Goal: Information Seeking & Learning: Compare options

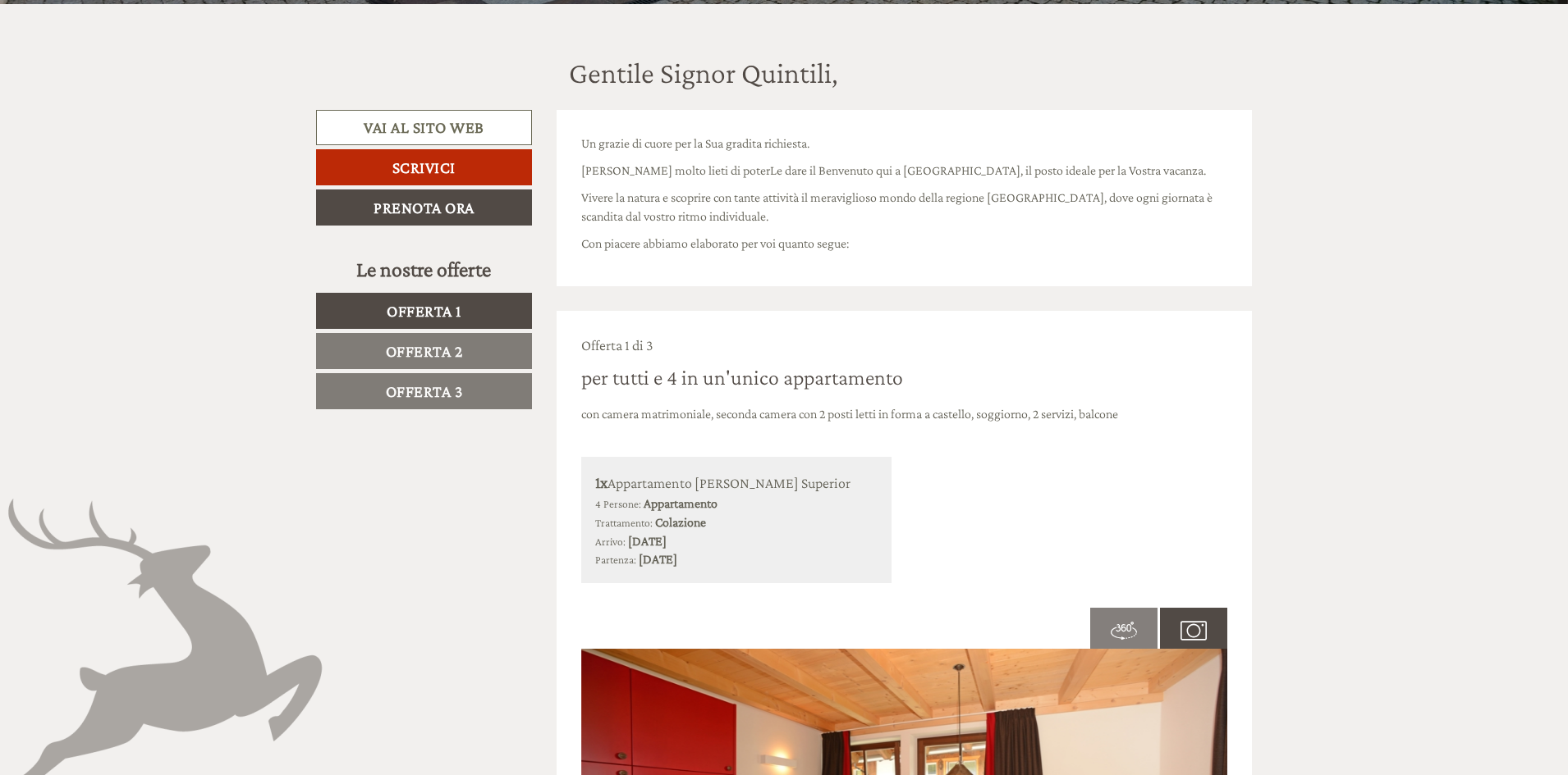
scroll to position [739, 0]
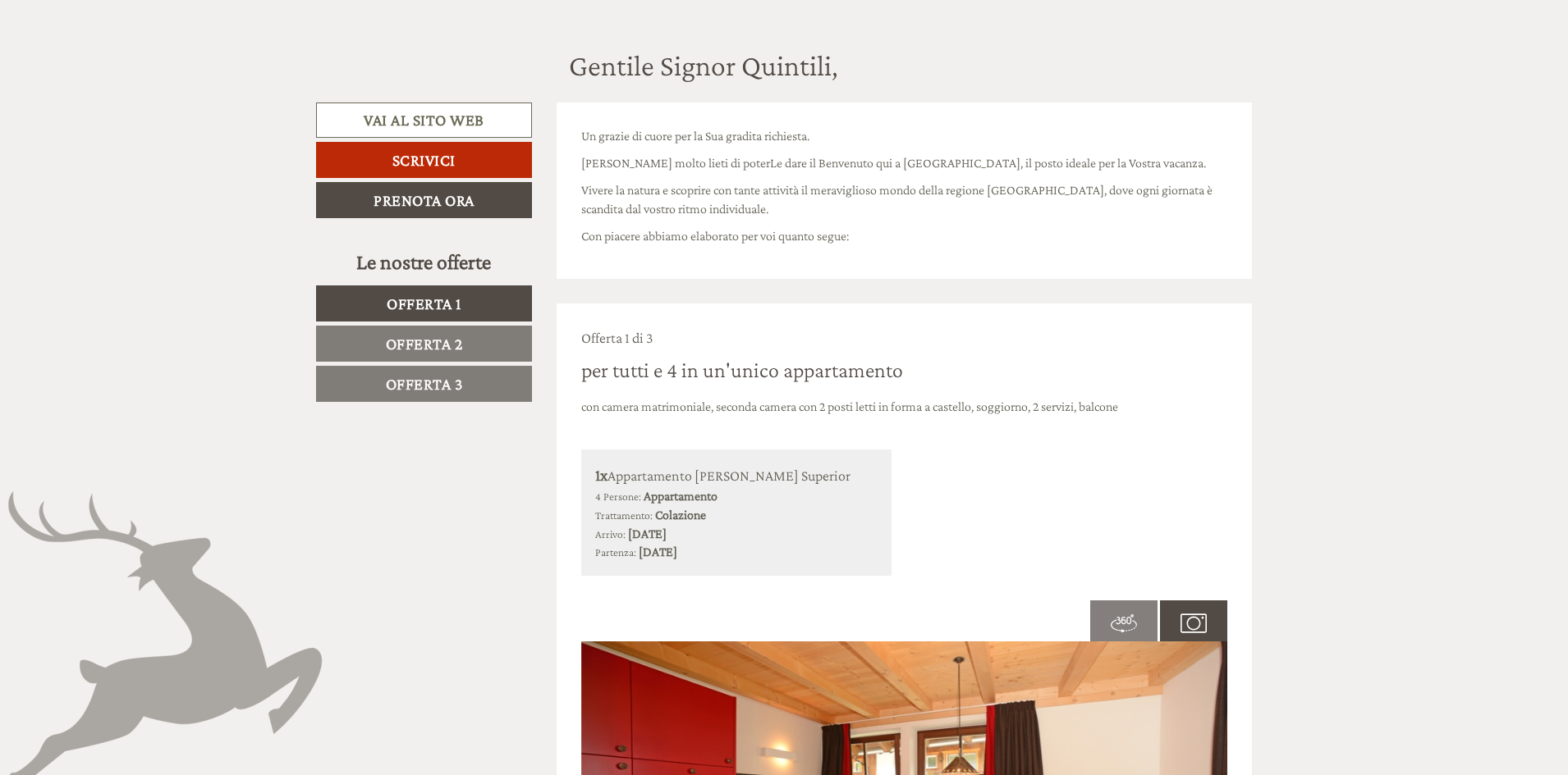
click at [442, 301] on span "Offerta 1" at bounding box center [423, 304] width 74 height 18
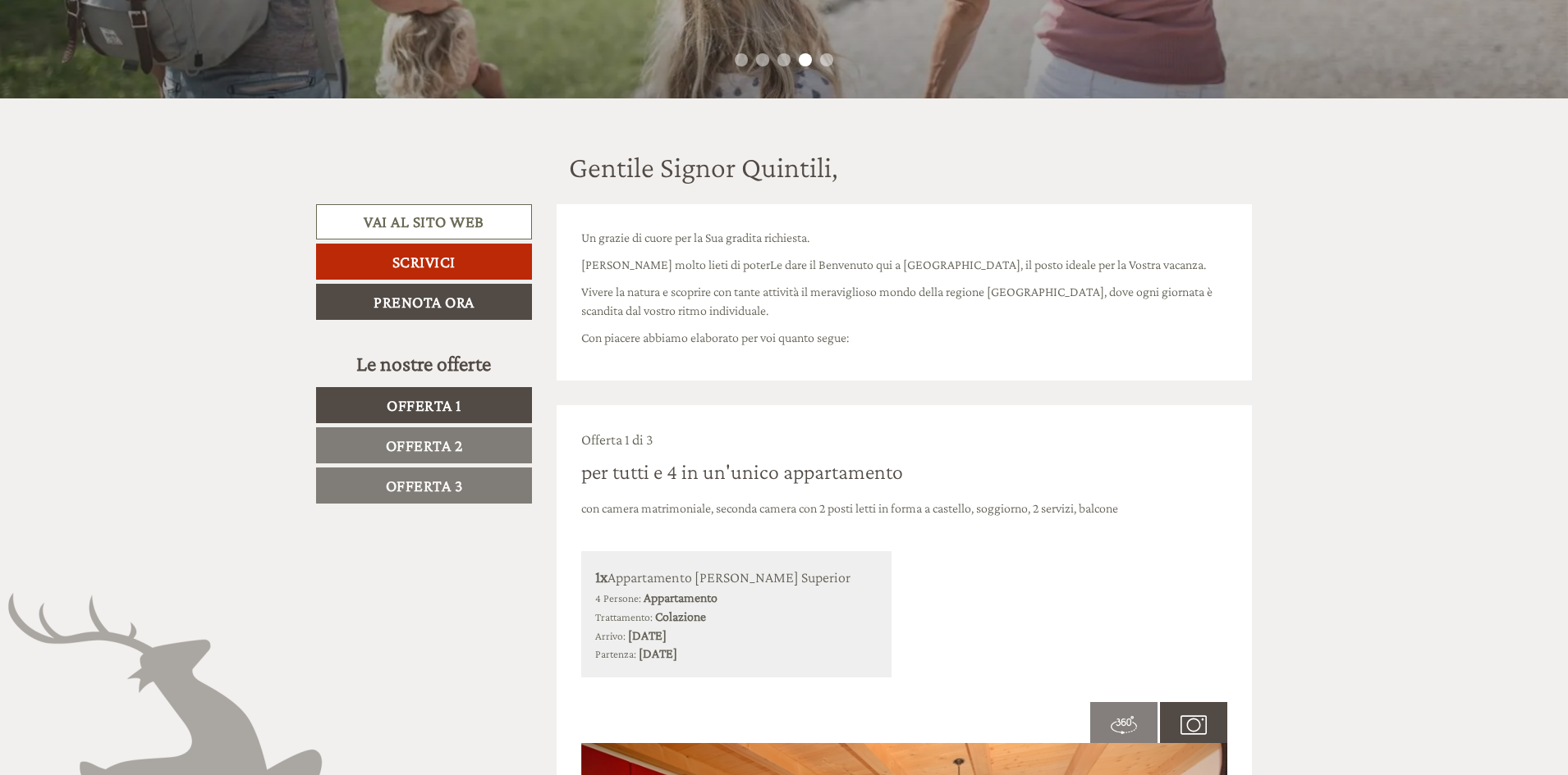
scroll to position [632, 0]
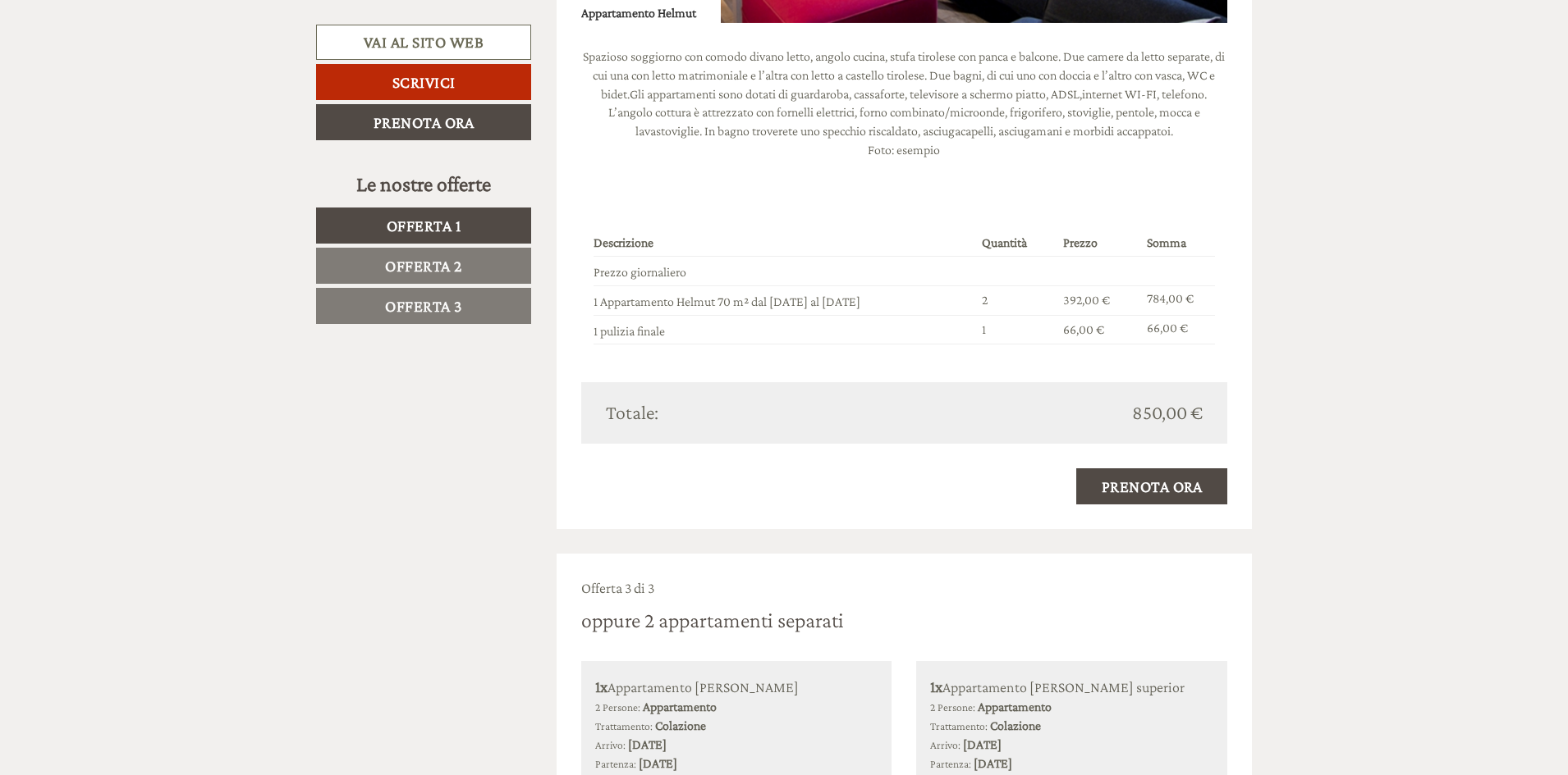
scroll to position [2949, 0]
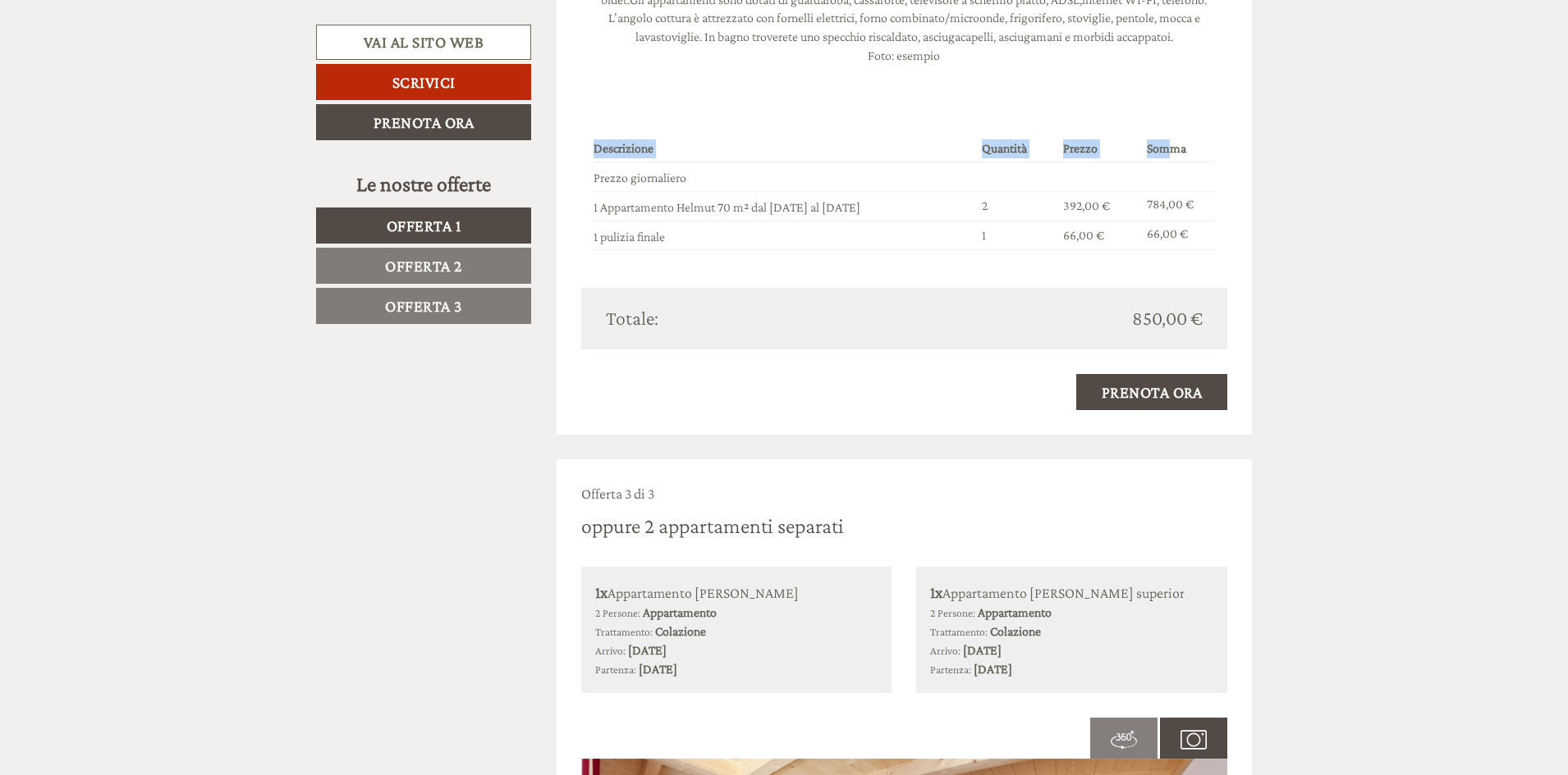
drag, startPoint x: 1174, startPoint y: 119, endPoint x: 1386, endPoint y: 261, distance: 255.2
drag, startPoint x: 1386, startPoint y: 261, endPoint x: 1007, endPoint y: 202, distance: 383.6
click at [1007, 202] on td "2" at bounding box center [1015, 206] width 81 height 29
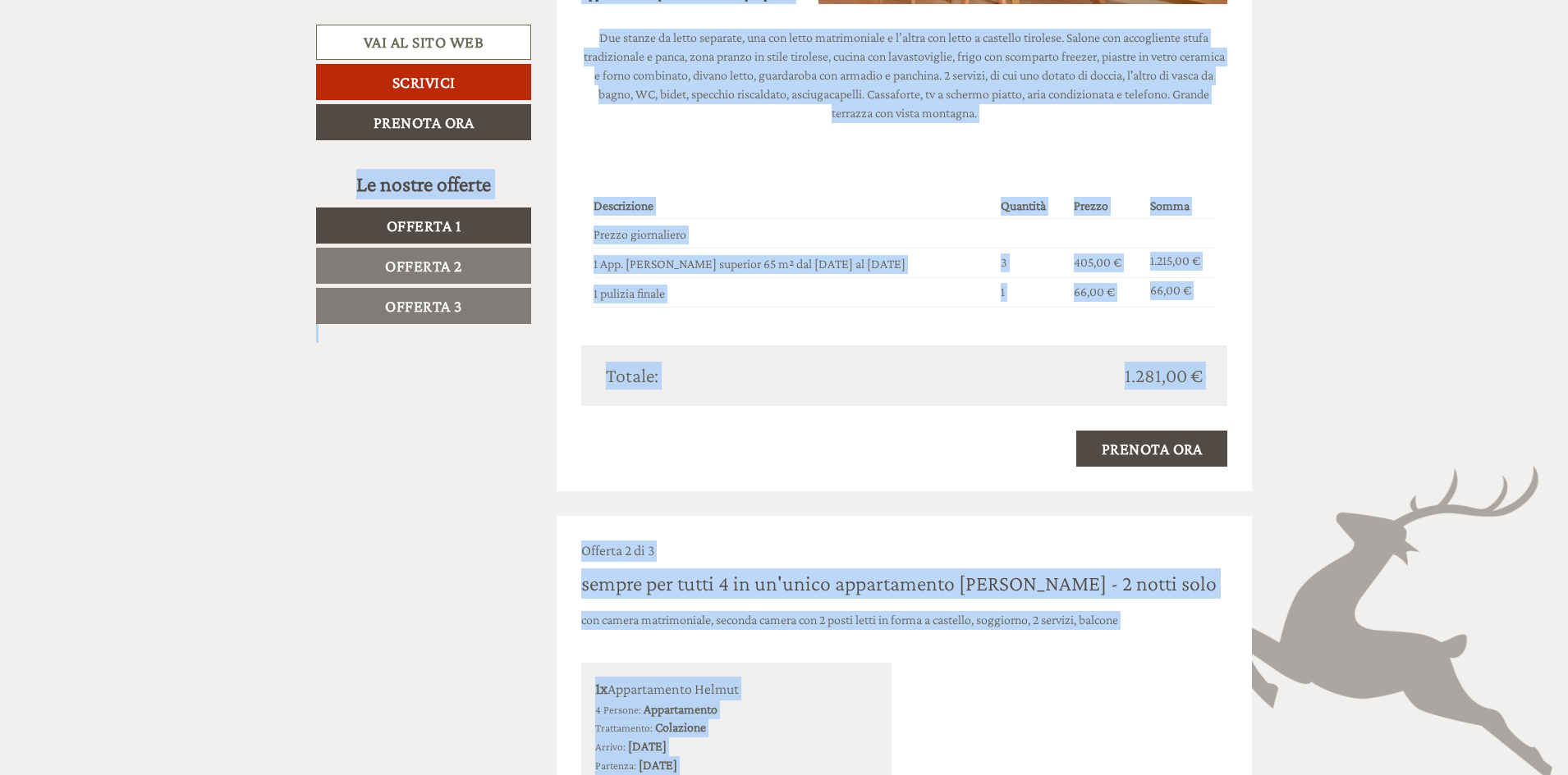
scroll to position [1755, 0]
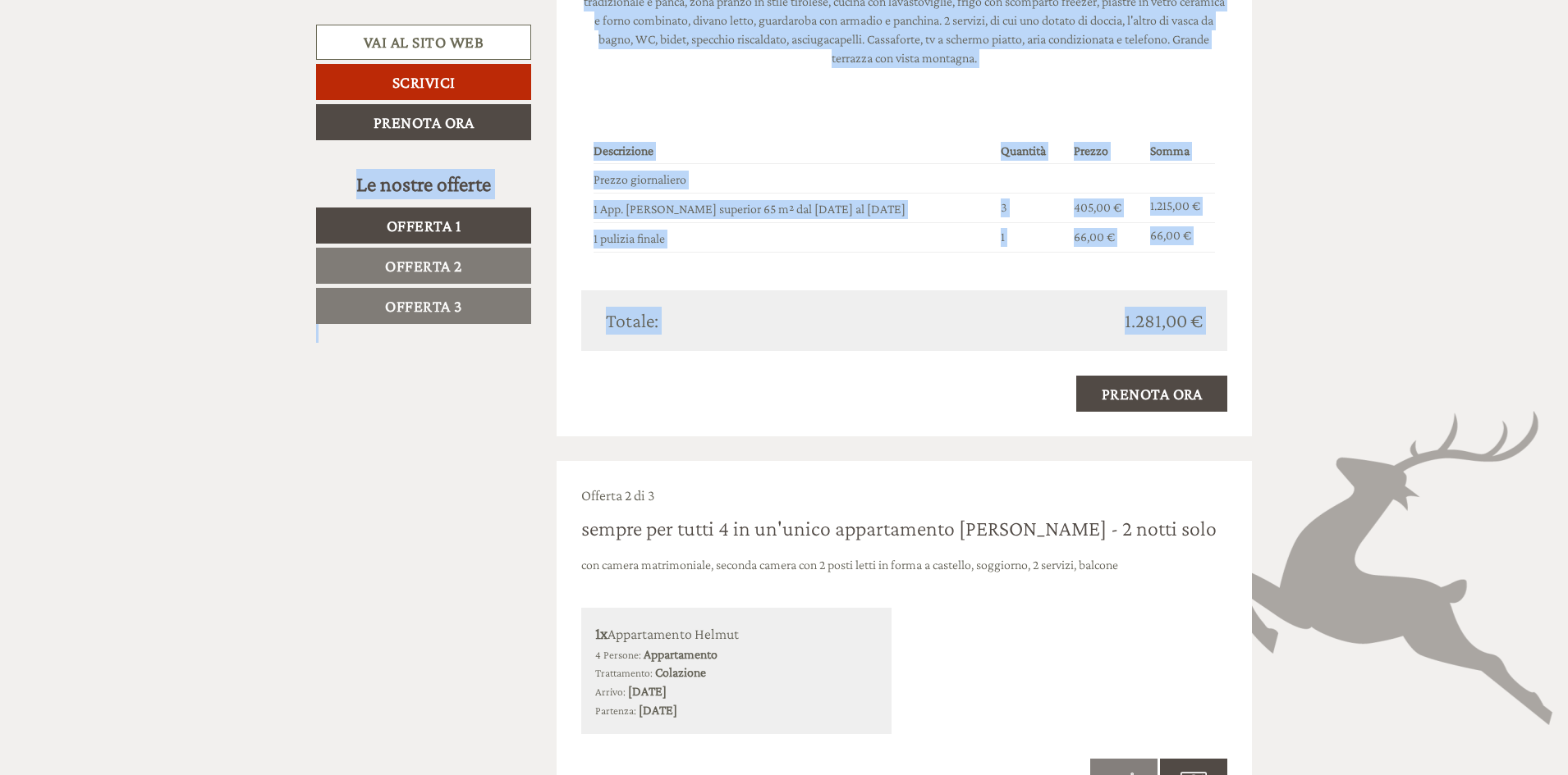
drag, startPoint x: 577, startPoint y: 153, endPoint x: 1053, endPoint y: 430, distance: 550.7
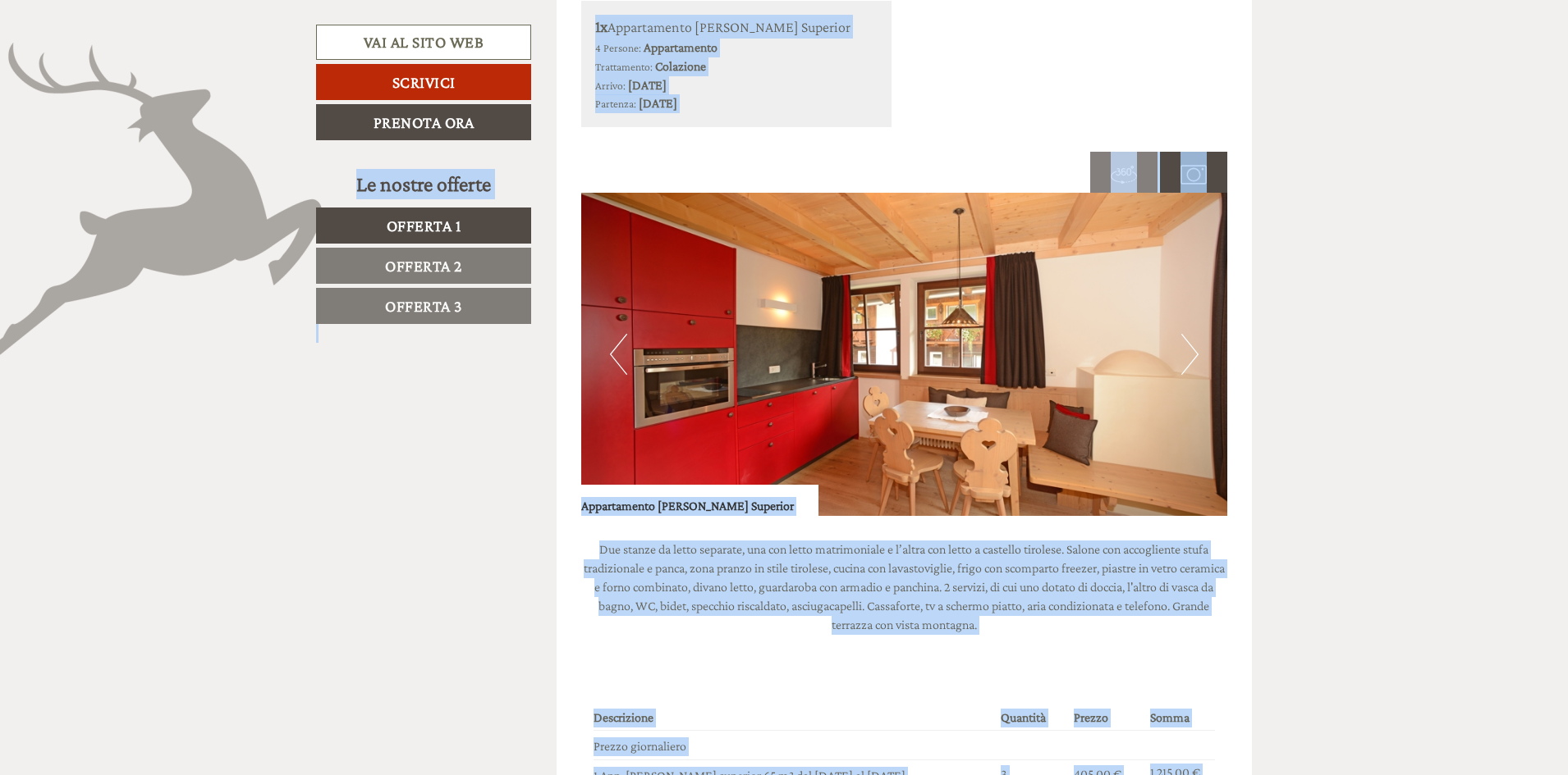
scroll to position [1180, 0]
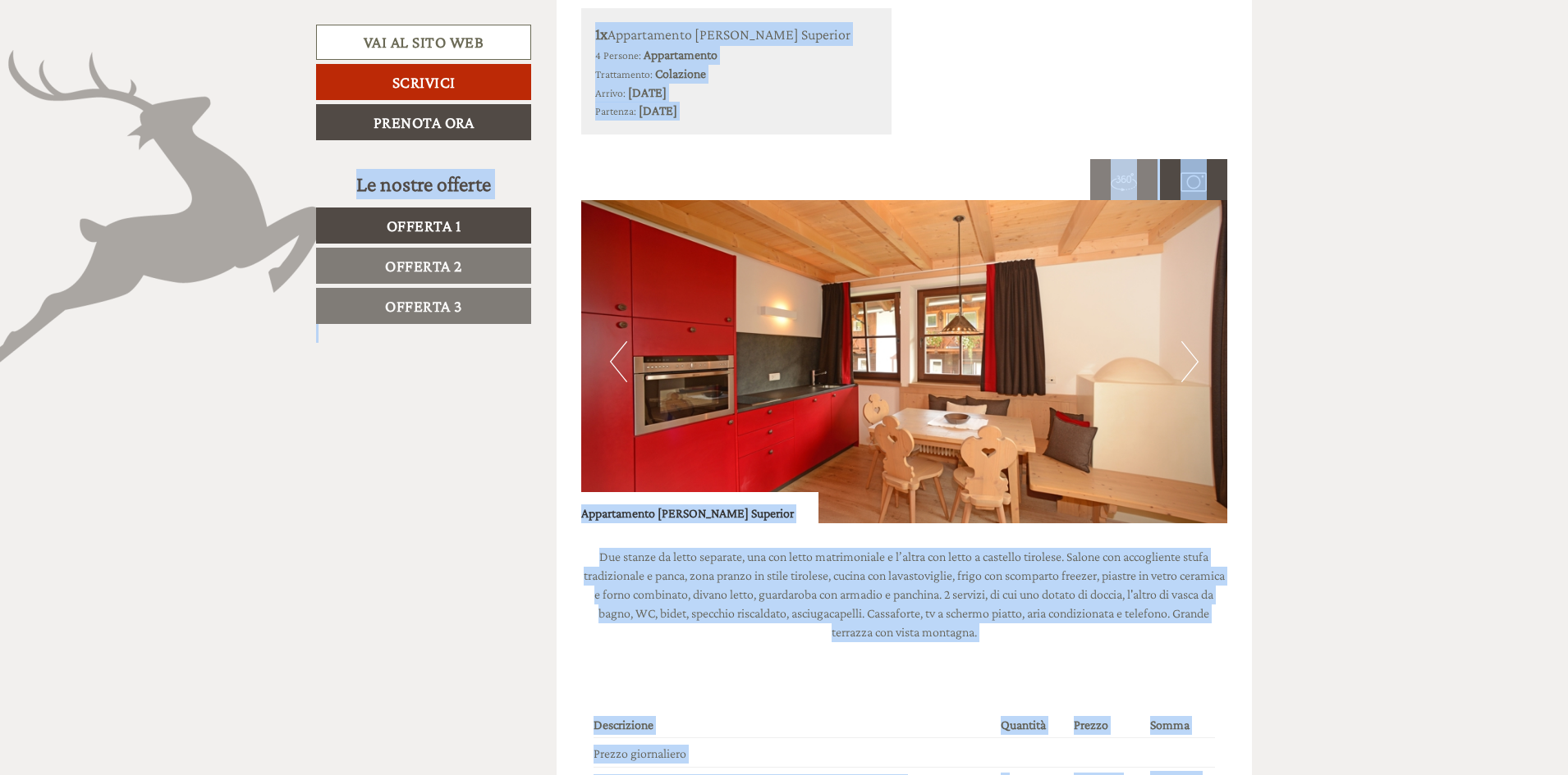
click at [1182, 358] on button "Next" at bounding box center [1190, 362] width 18 height 41
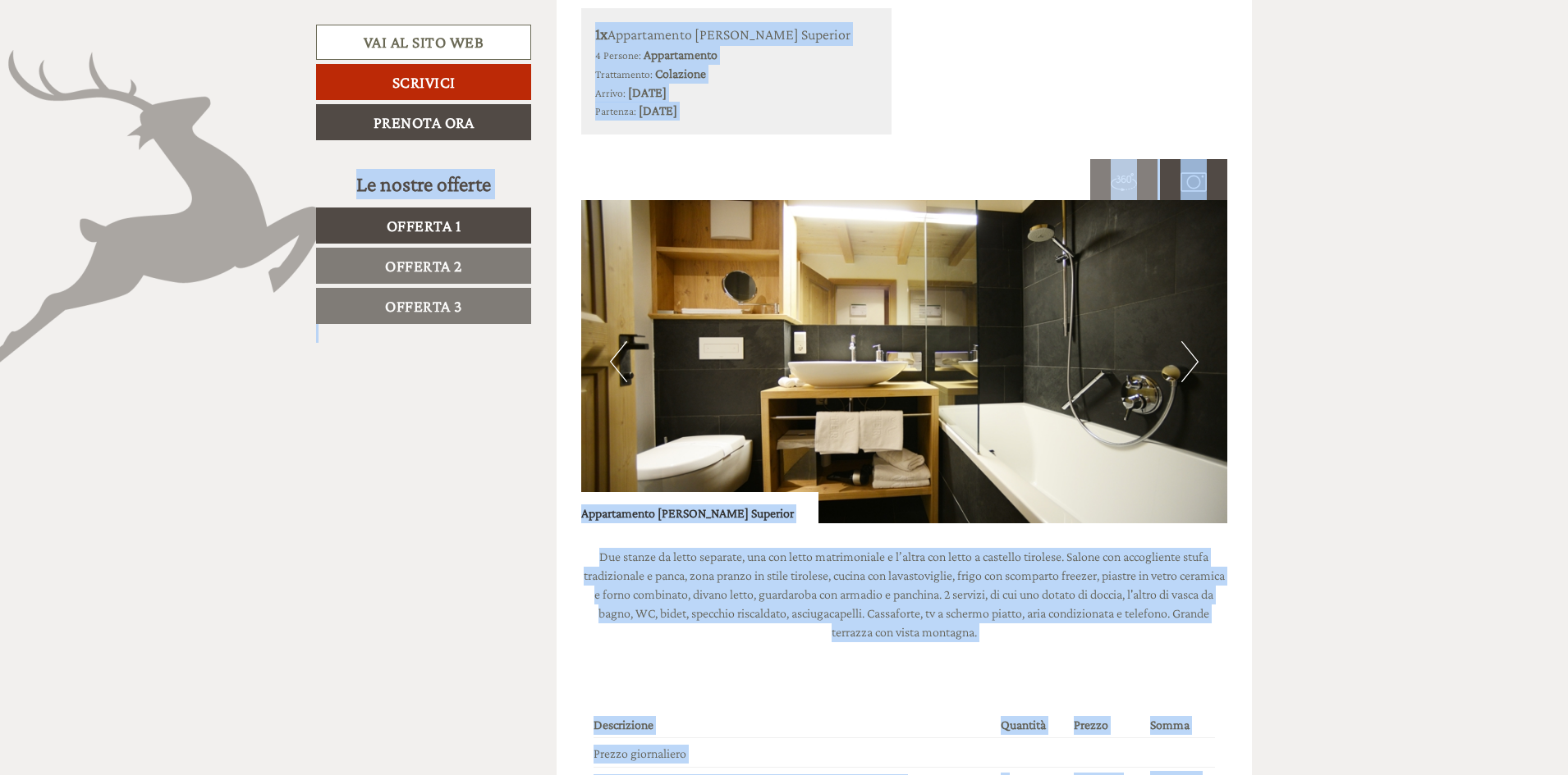
click at [1197, 363] on button "Next" at bounding box center [1190, 362] width 18 height 41
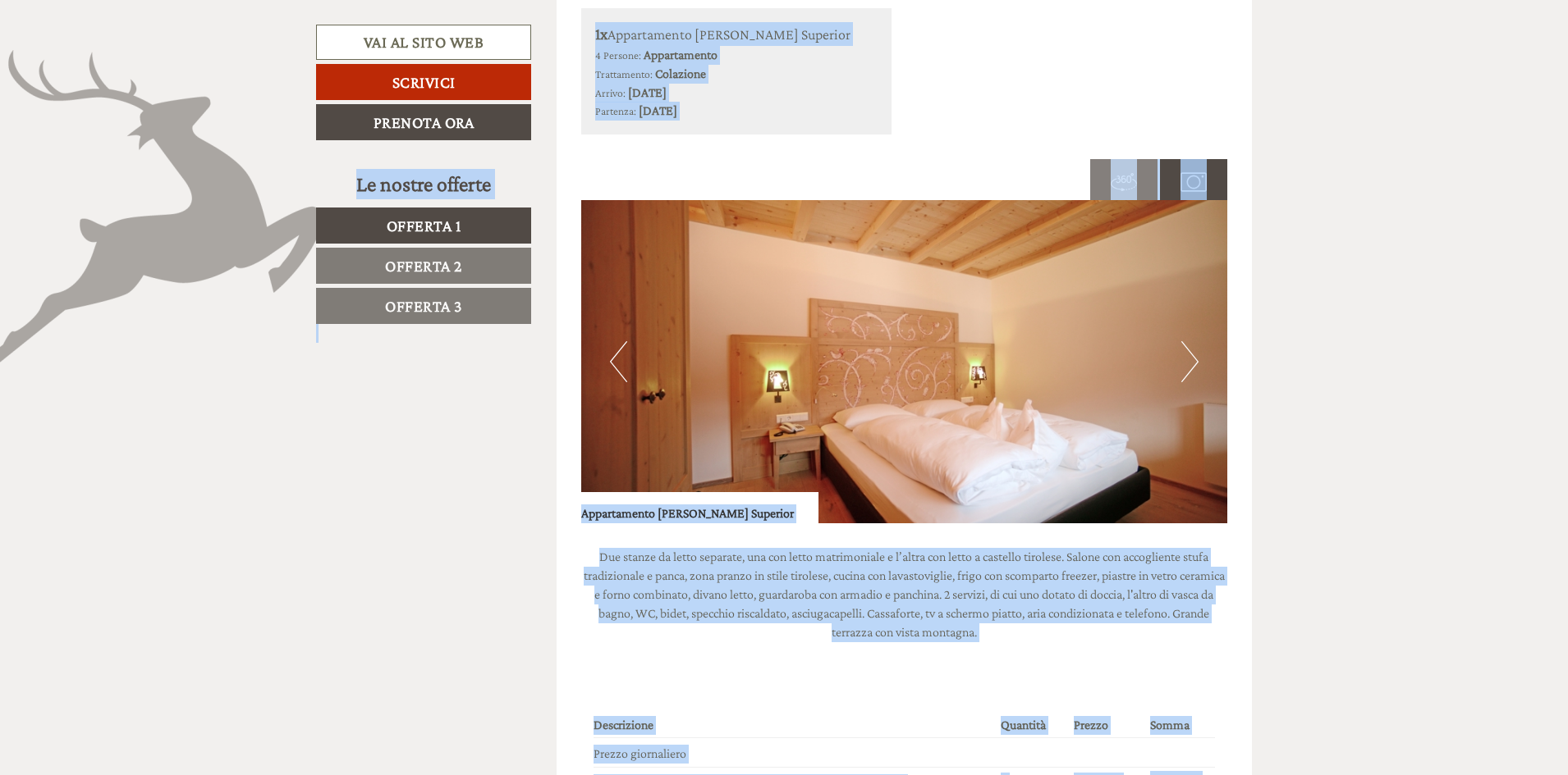
click at [1197, 363] on button "Next" at bounding box center [1190, 362] width 18 height 41
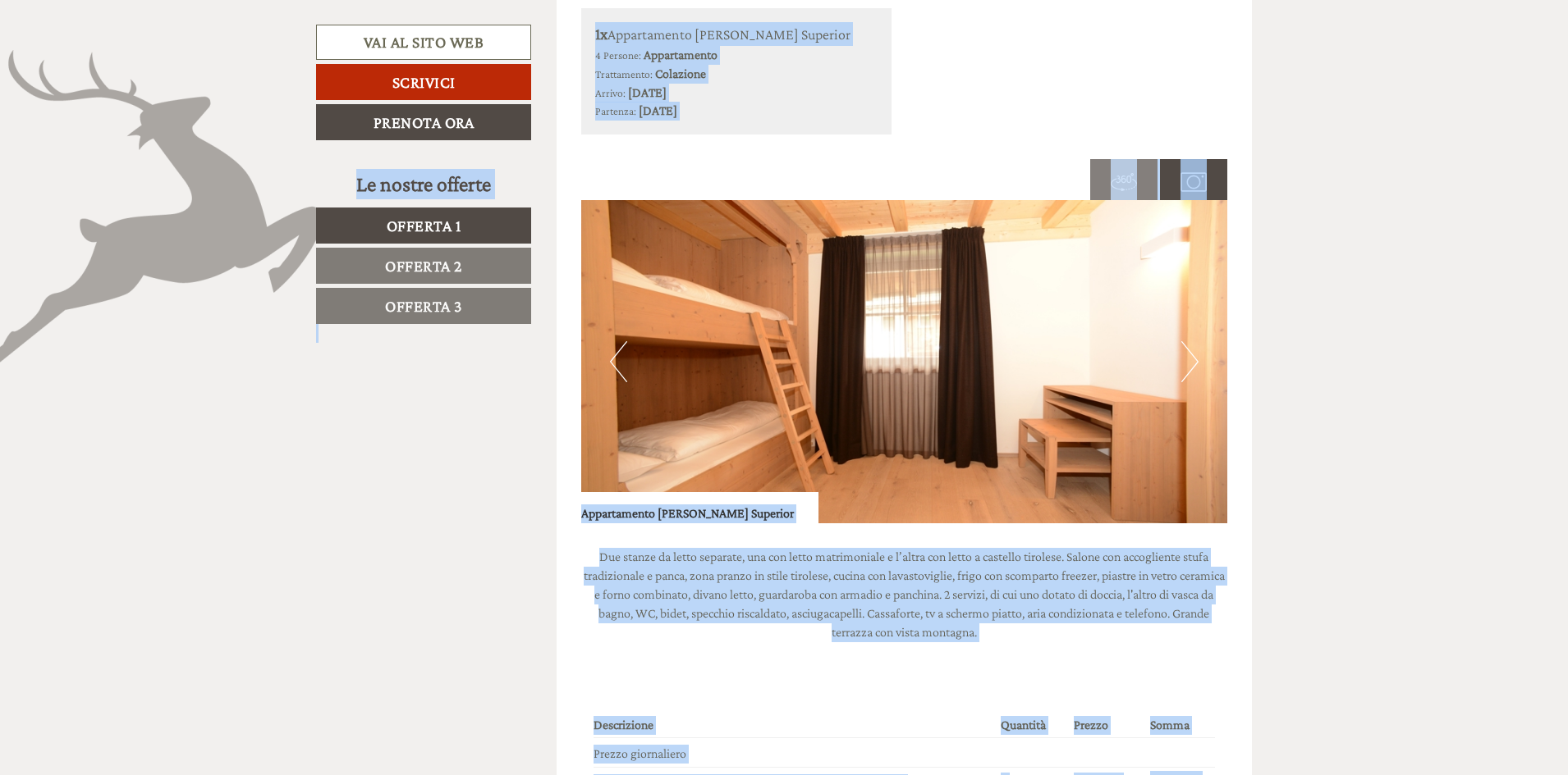
click at [1197, 363] on button "Next" at bounding box center [1190, 362] width 18 height 41
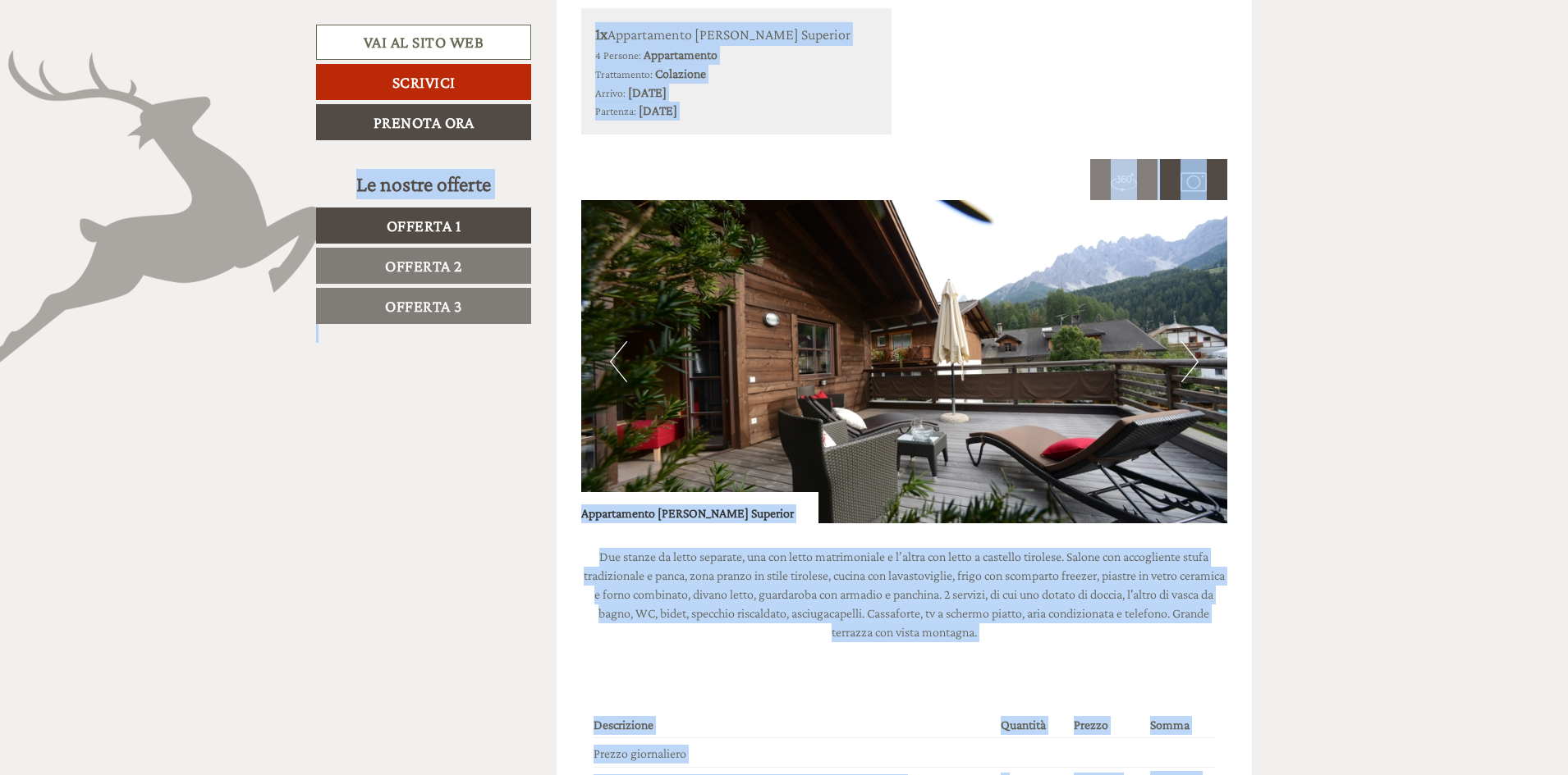
click at [1197, 363] on button "Next" at bounding box center [1190, 362] width 18 height 41
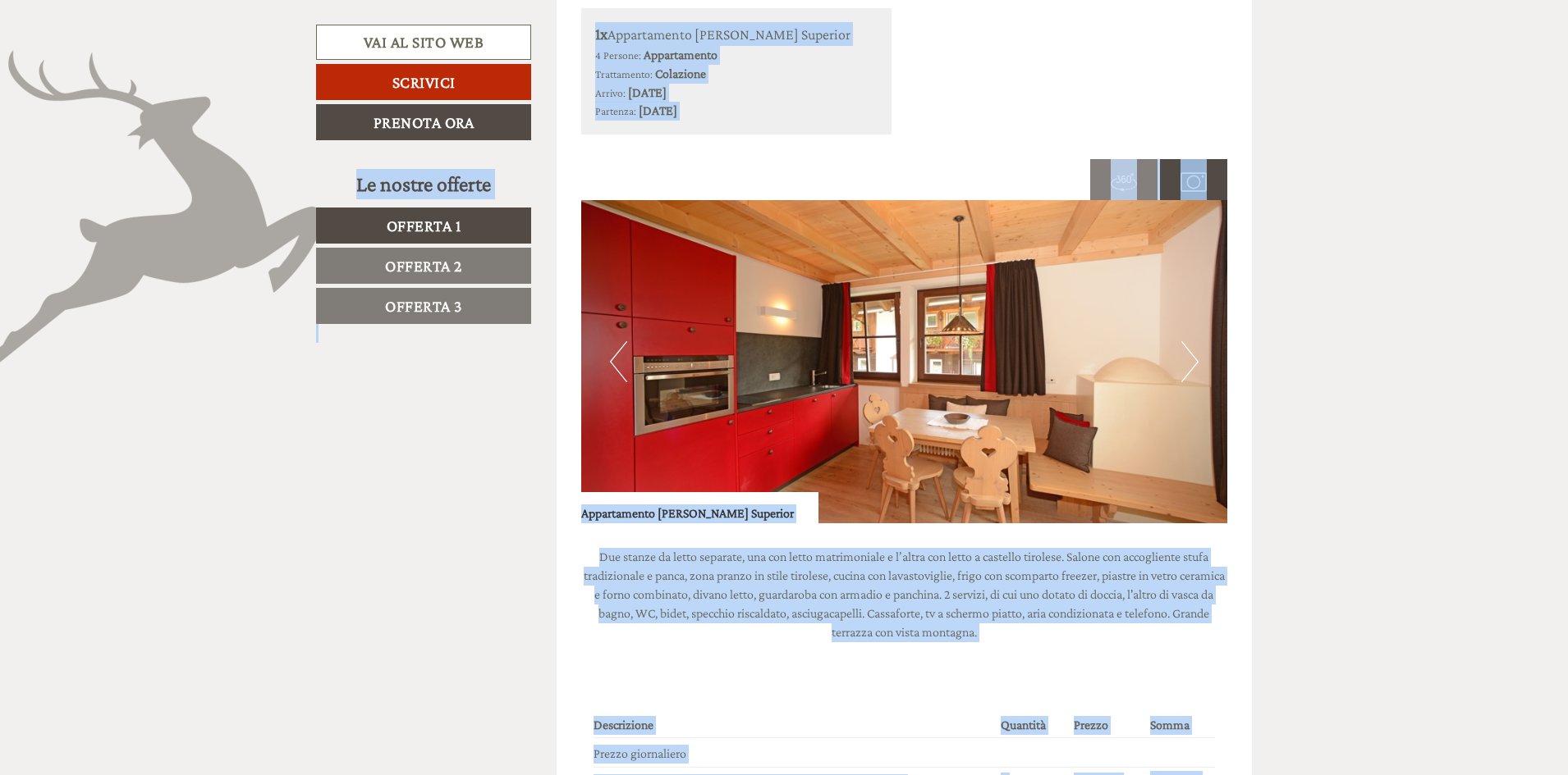
click at [1197, 363] on button "Next" at bounding box center [1190, 362] width 18 height 41
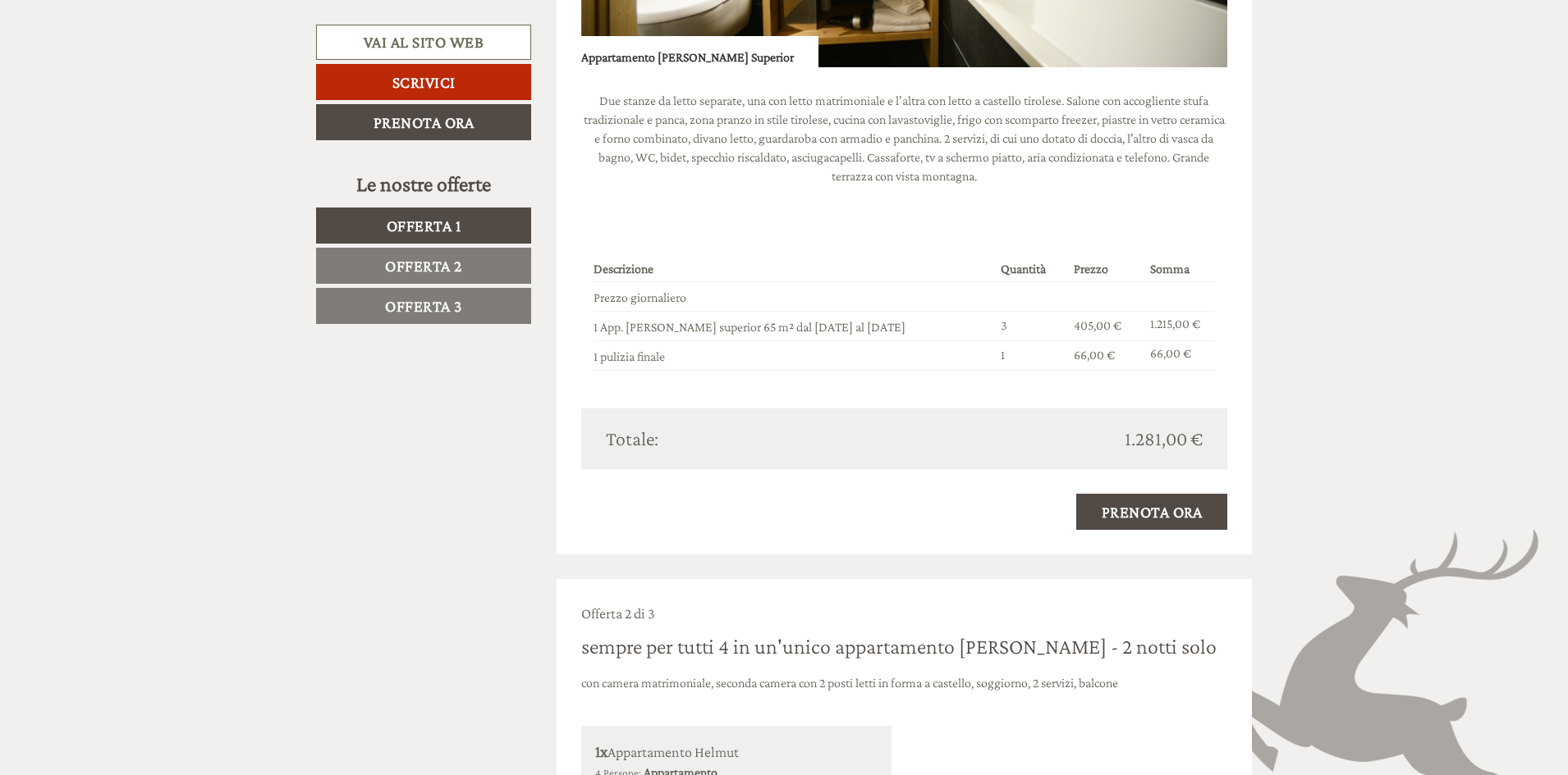
scroll to position [1672, 0]
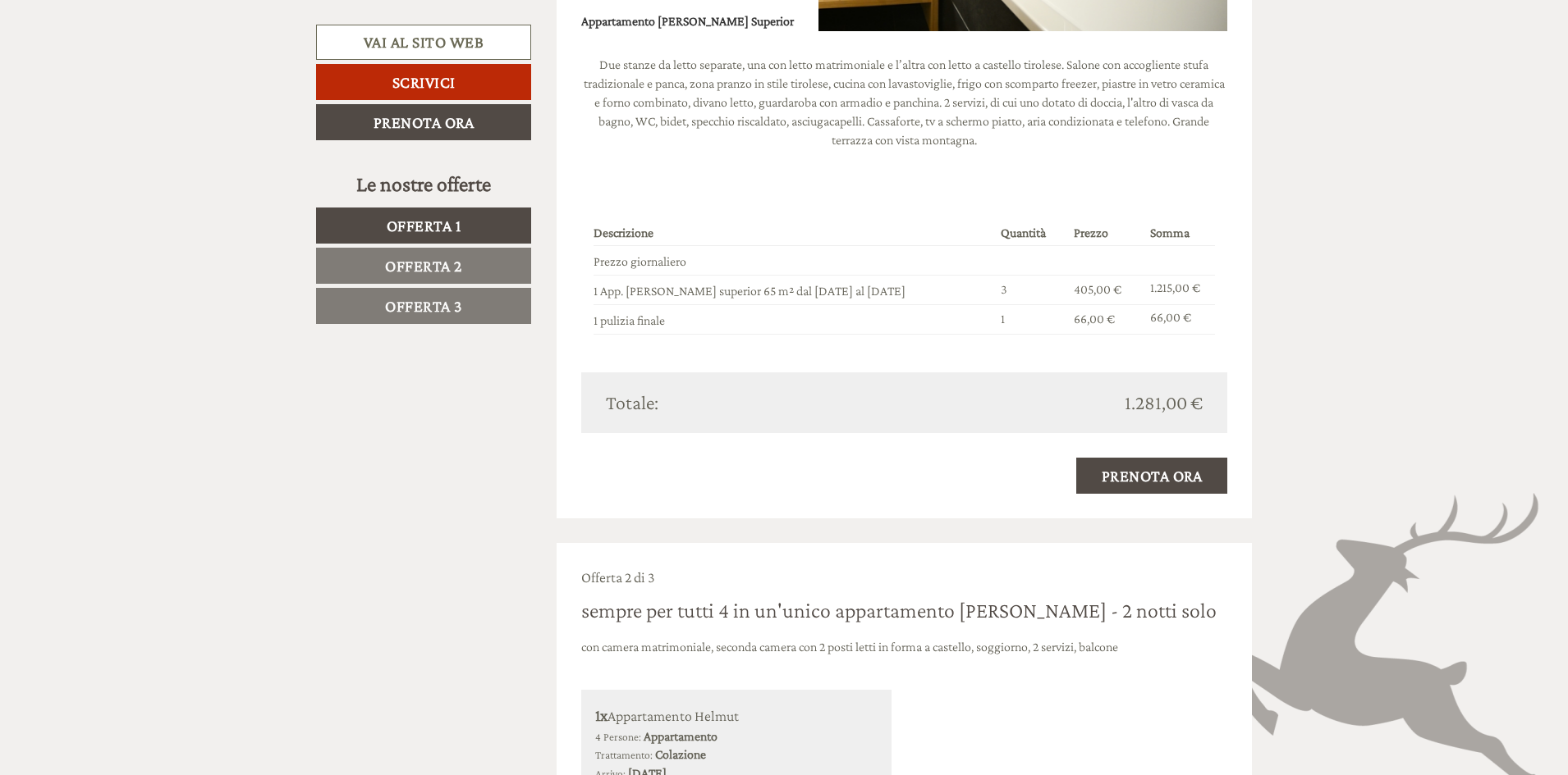
click at [437, 305] on span "Offerta 3" at bounding box center [423, 306] width 77 height 18
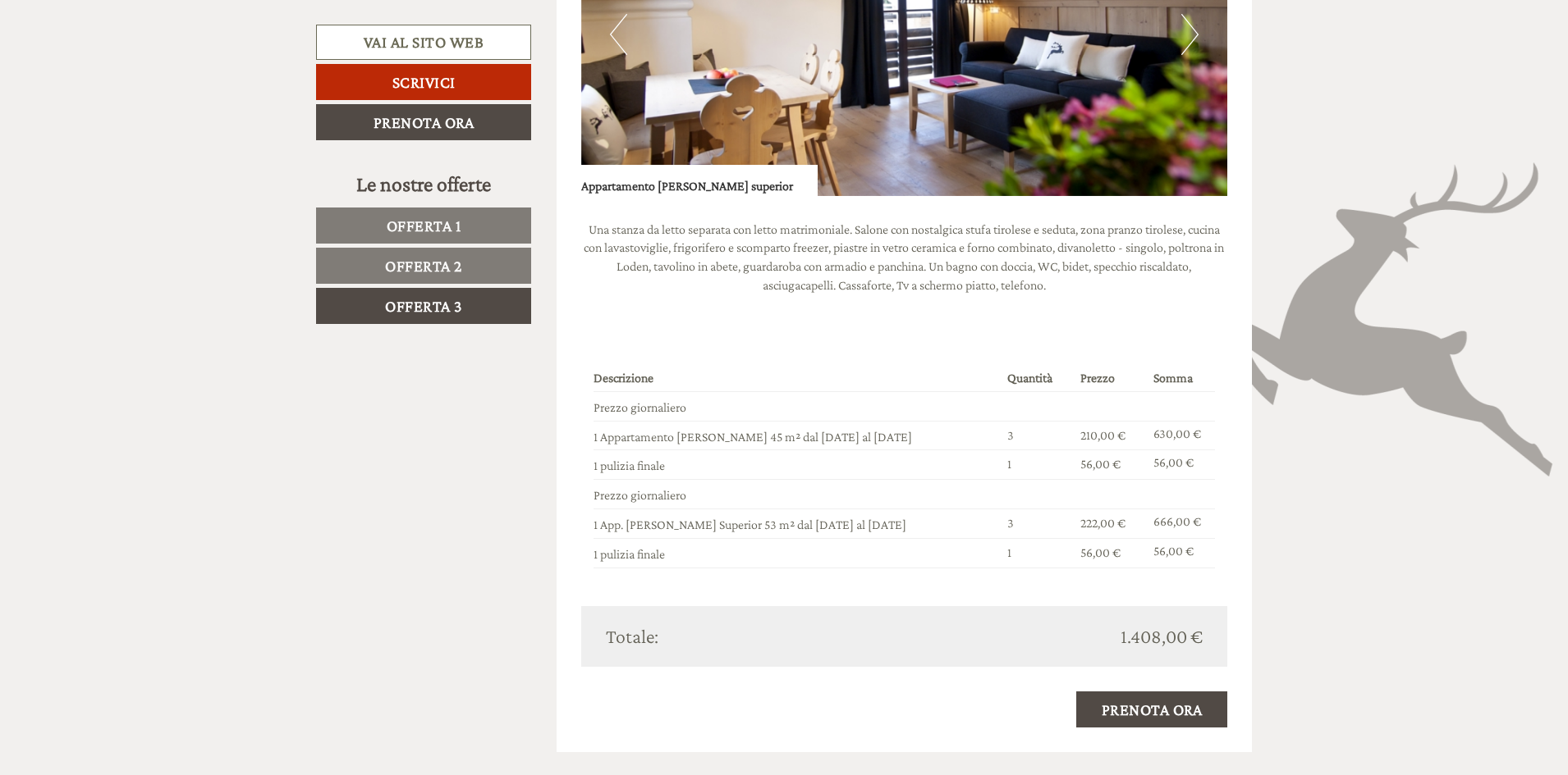
scroll to position [2261, 0]
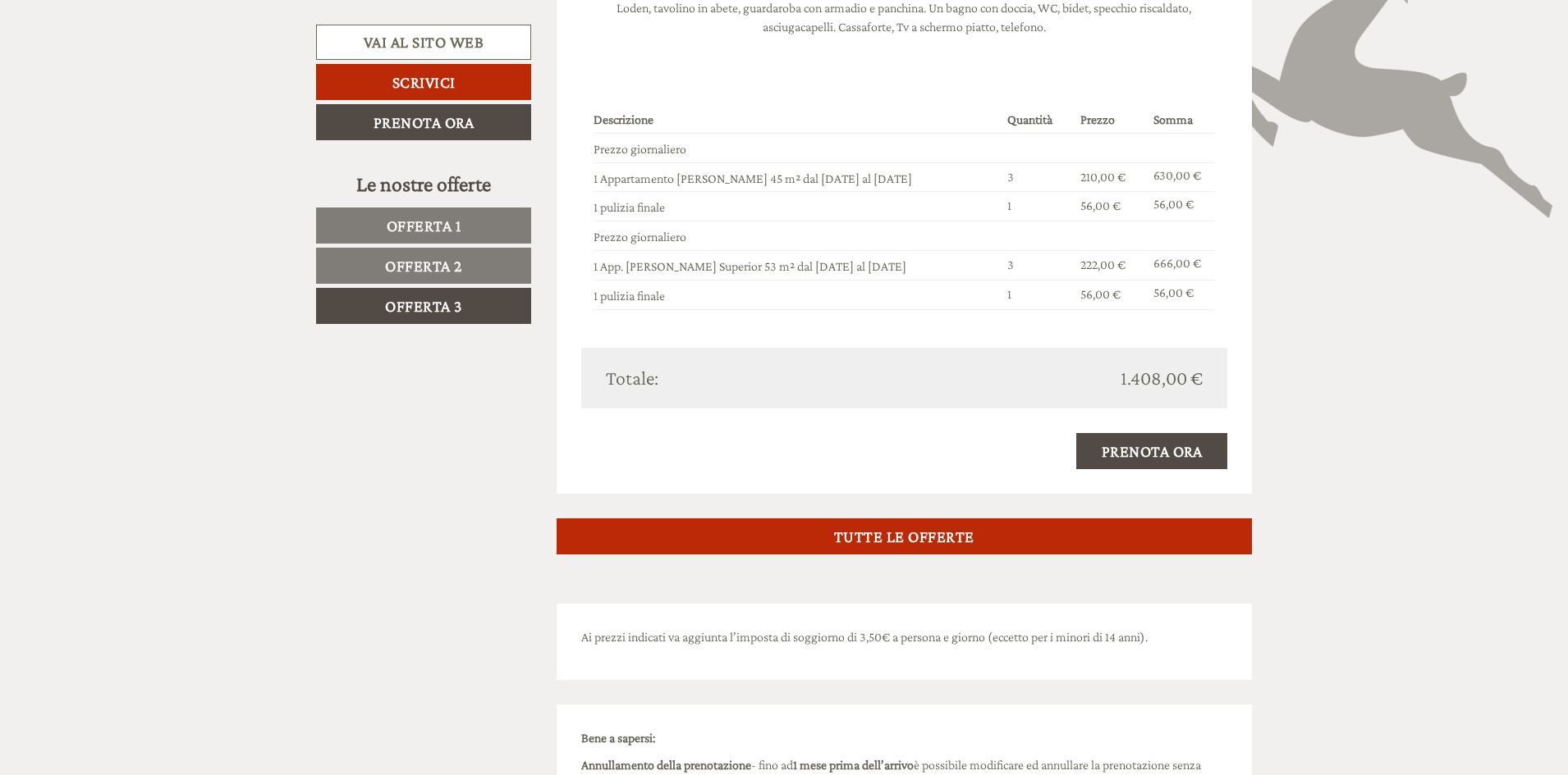
drag, startPoint x: 585, startPoint y: 361, endPoint x: 1200, endPoint y: 382, distance: 615.4
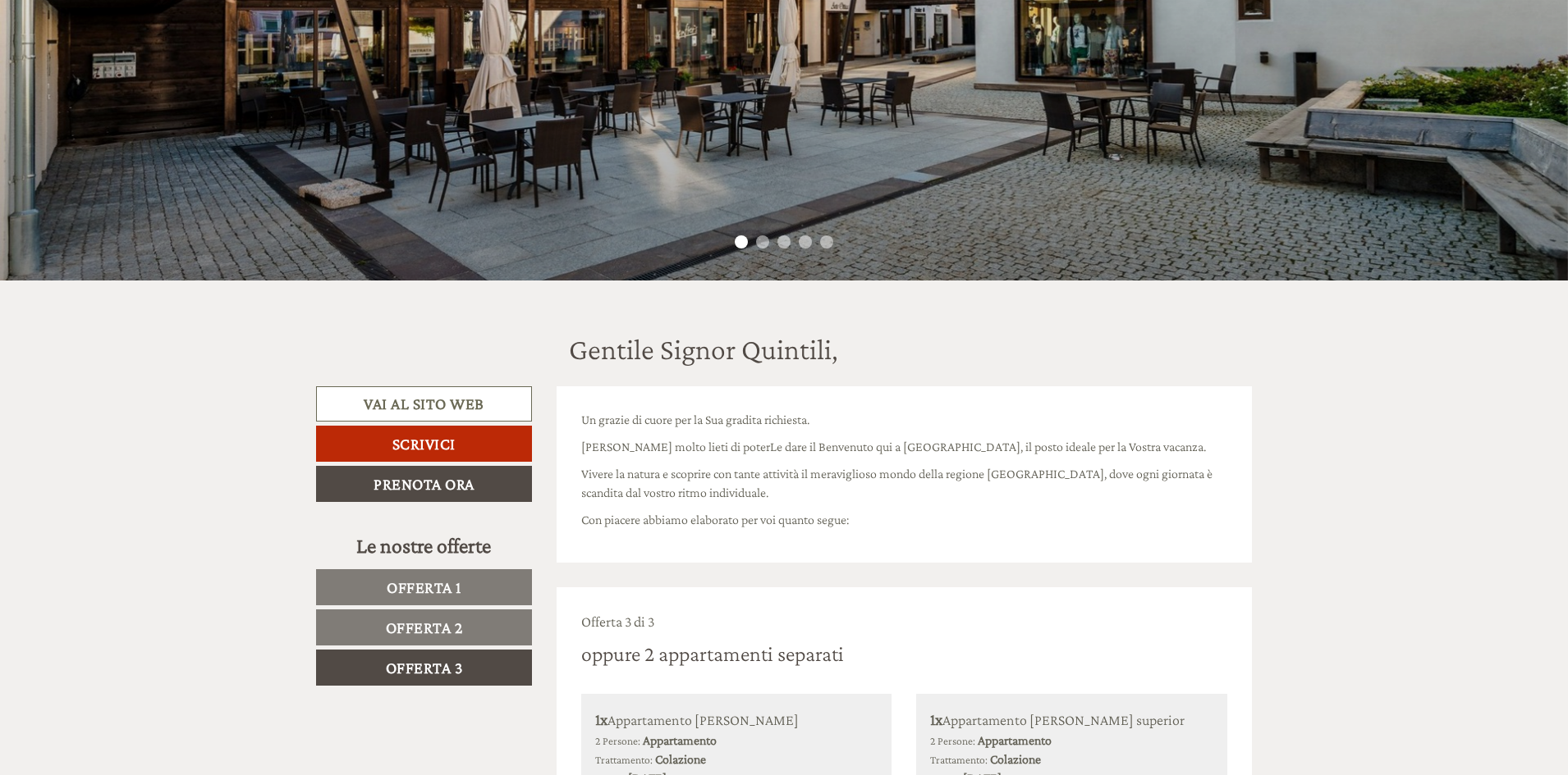
scroll to position [492, 0]
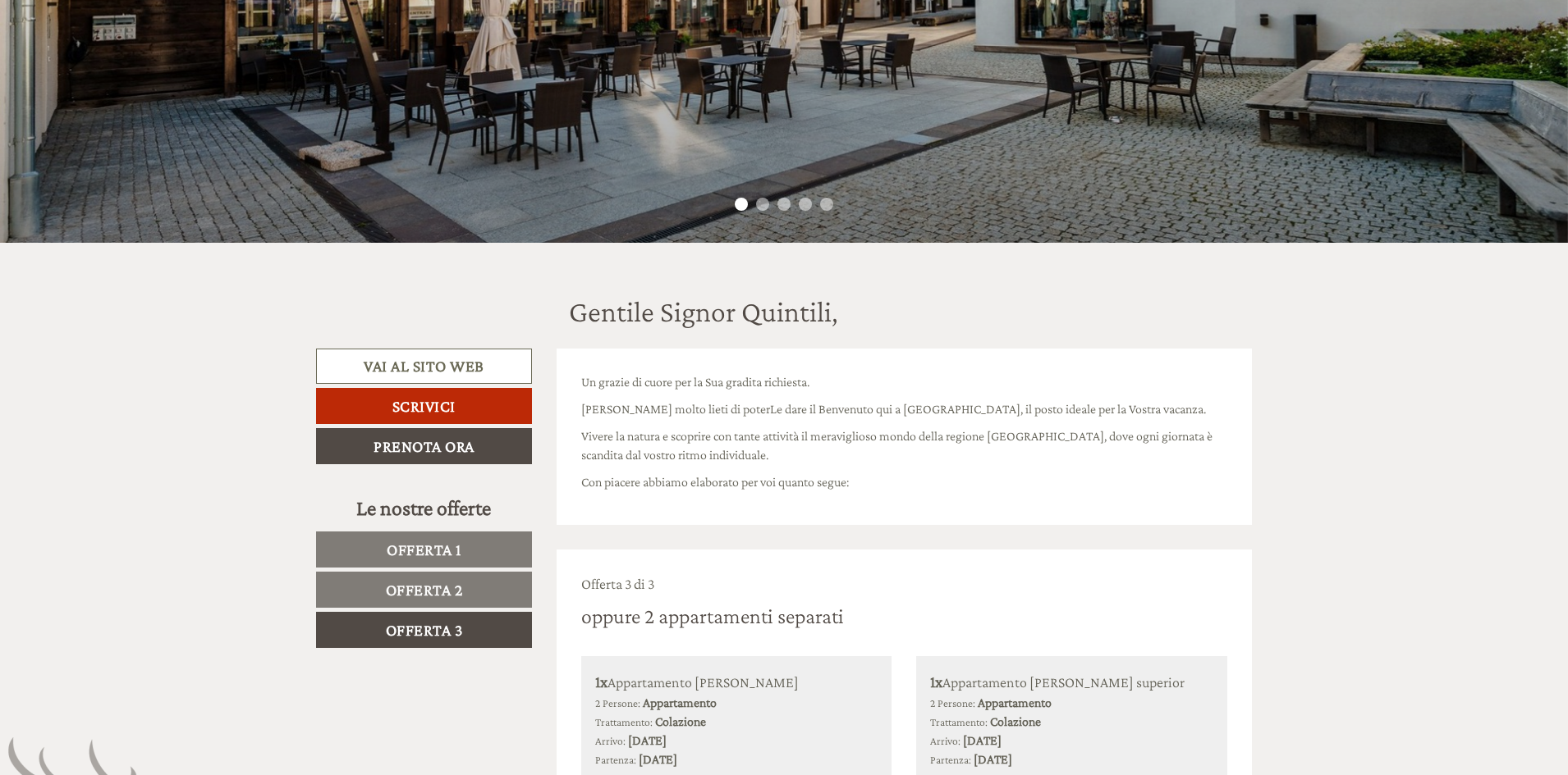
click at [442, 591] on span "Offerta 2" at bounding box center [424, 590] width 77 height 18
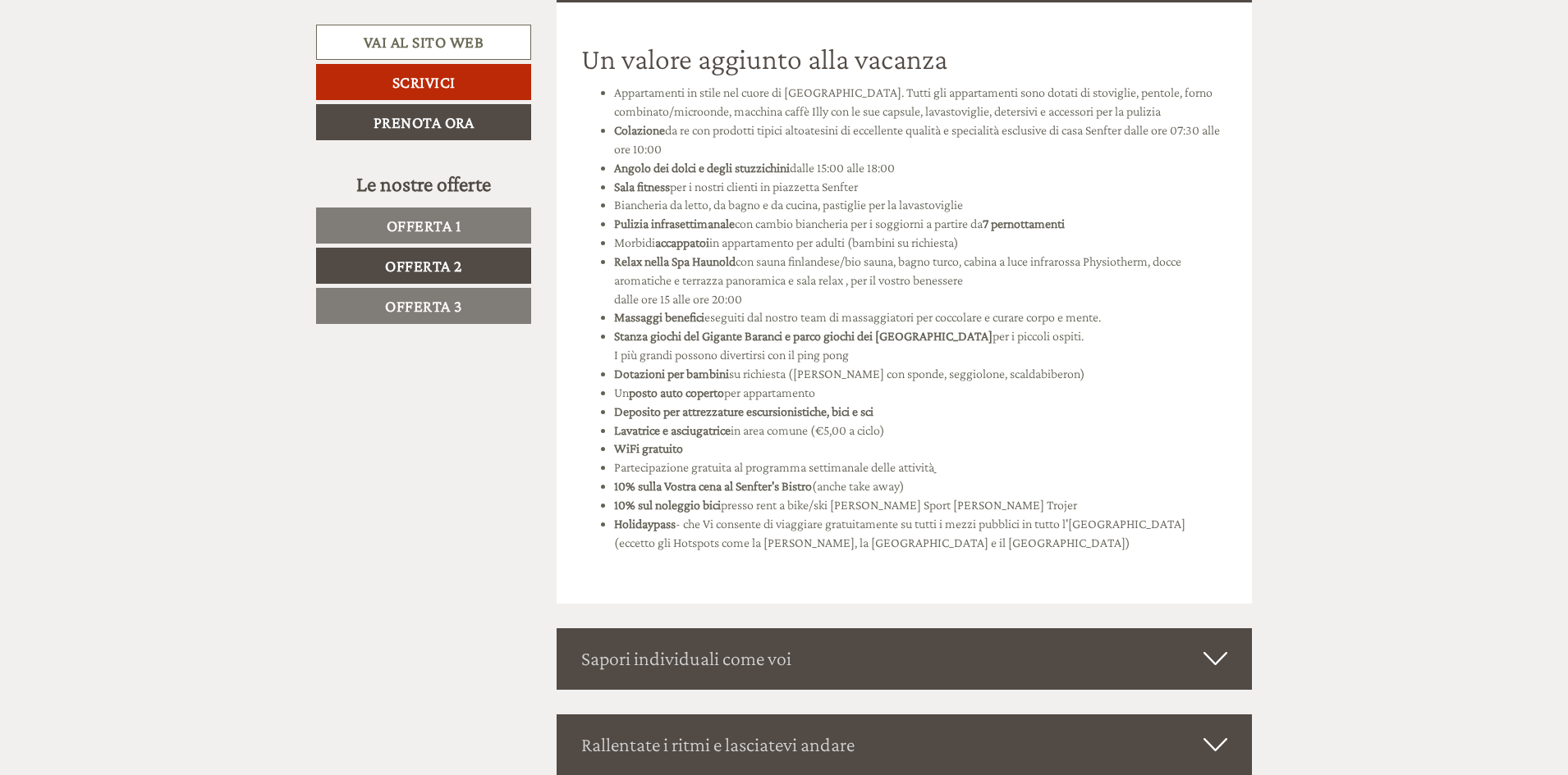
scroll to position [2768, 0]
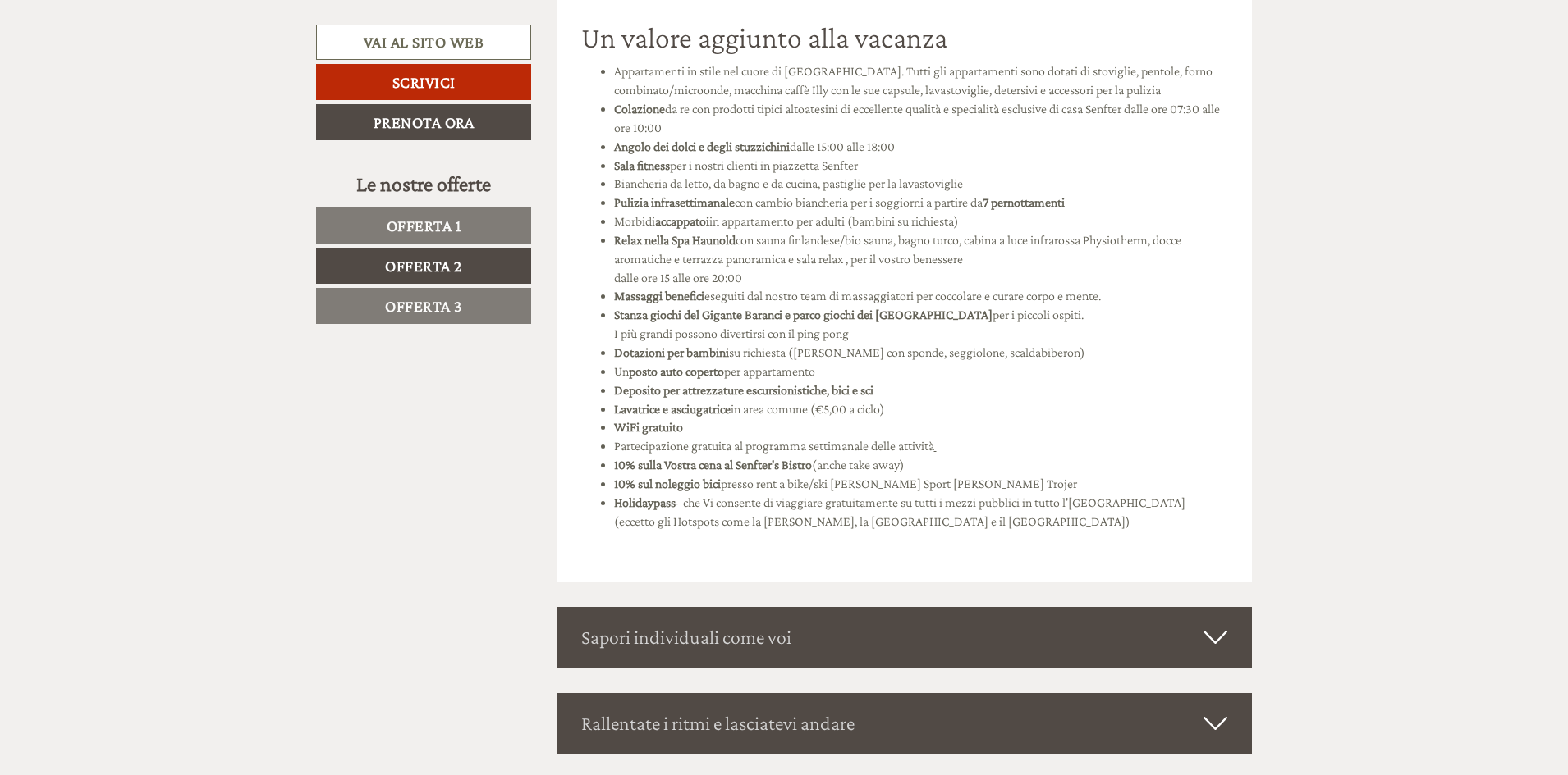
drag, startPoint x: 583, startPoint y: 118, endPoint x: 1201, endPoint y: 519, distance: 736.7
click at [1201, 519] on div "Un grazie di cuore per la Sua gradita richiesta. [PERSON_NAME] molto lieti di p…" at bounding box center [904, 525] width 720 height 4903
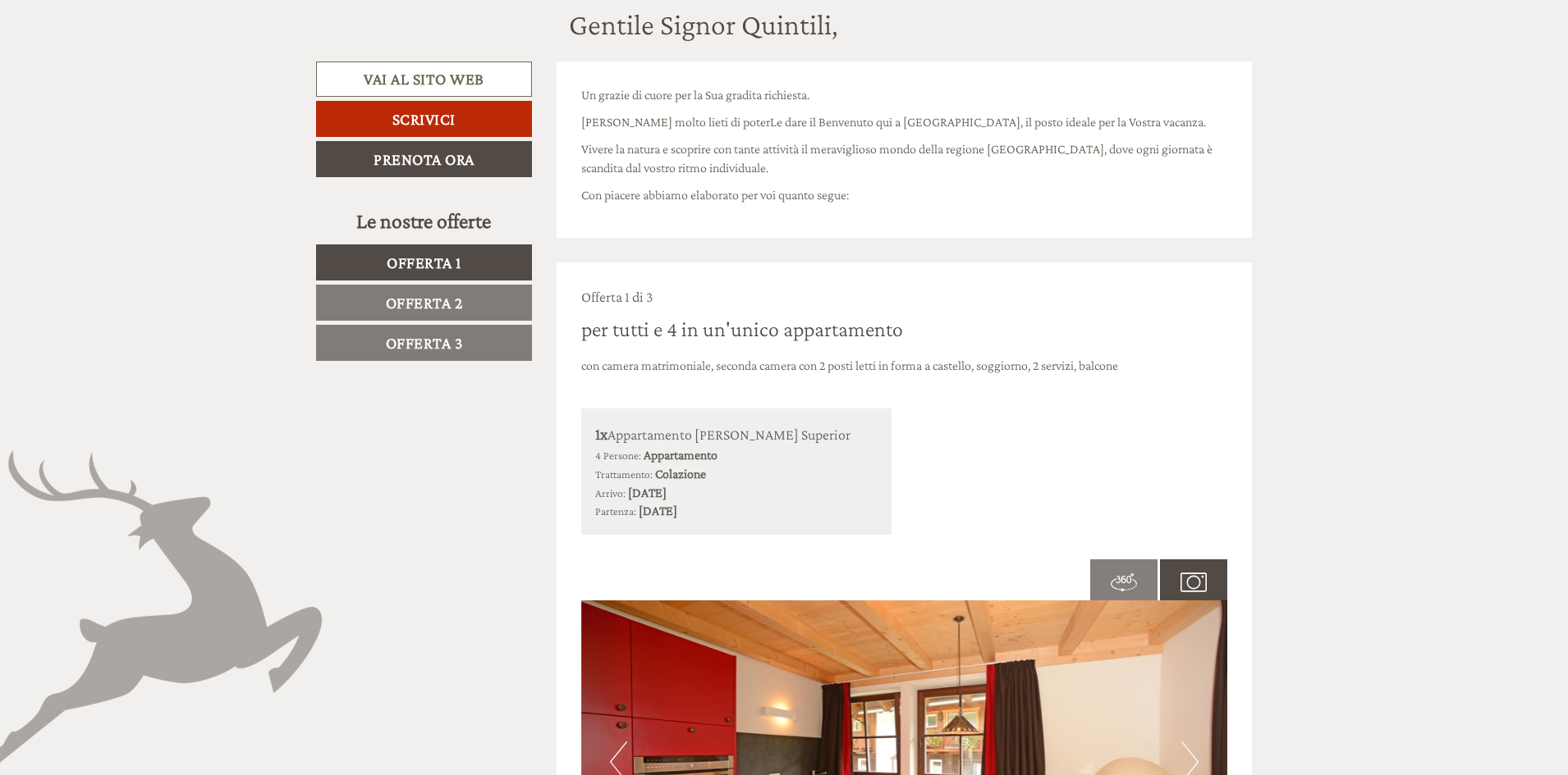
scroll to position [820, 0]
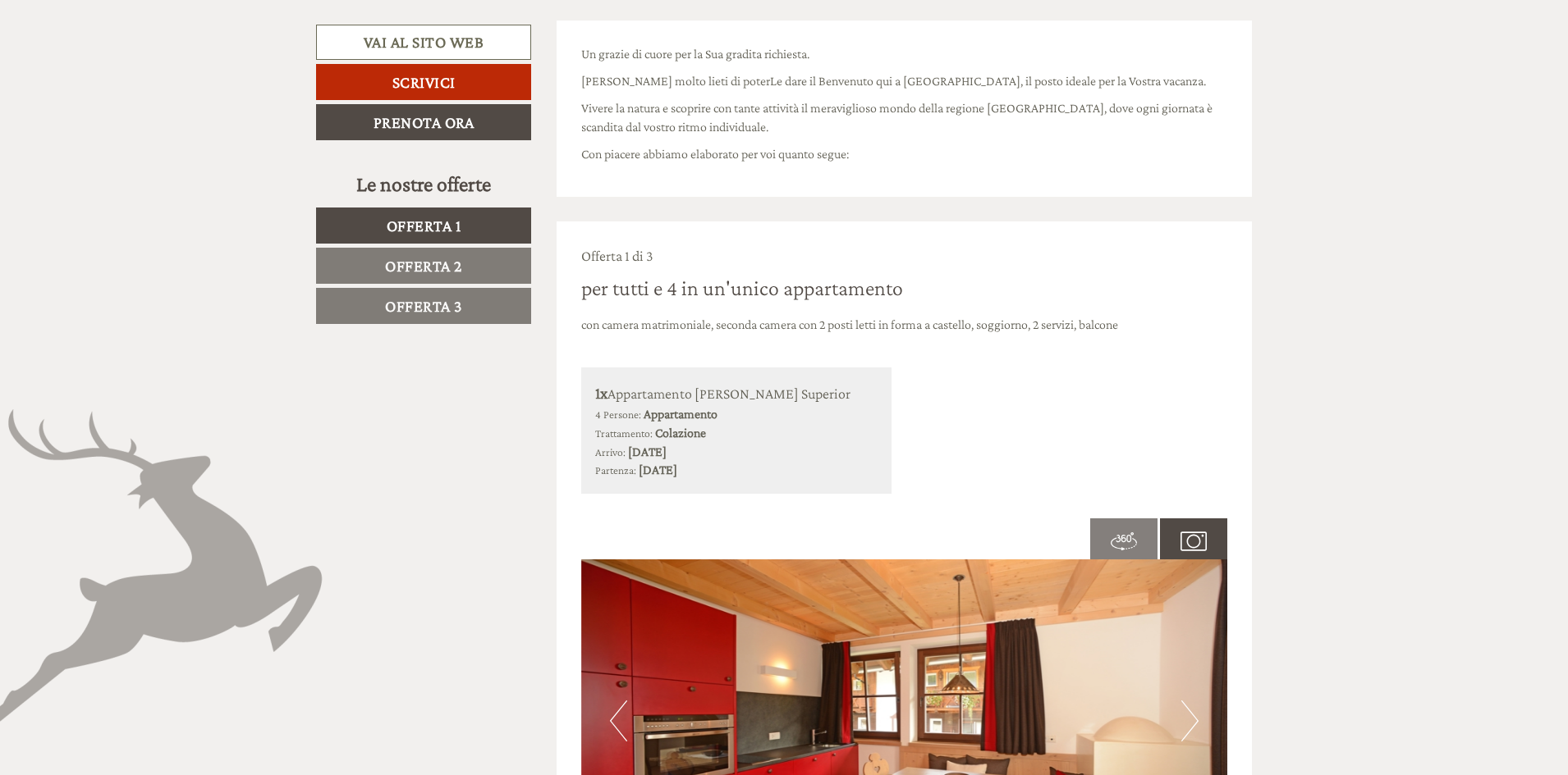
click at [461, 263] on span "Offerta 2" at bounding box center [423, 266] width 77 height 18
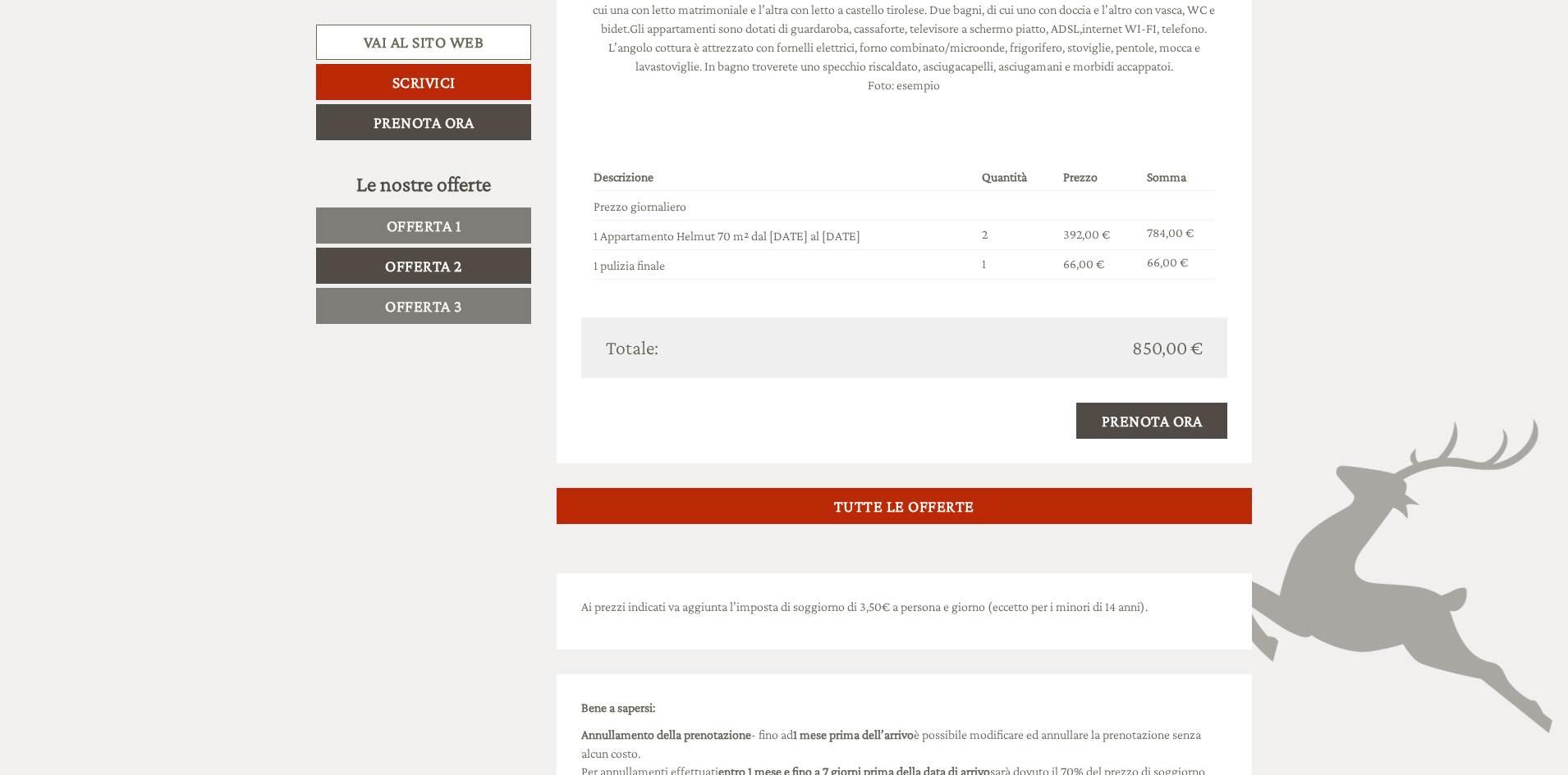
scroll to position [1750, 0]
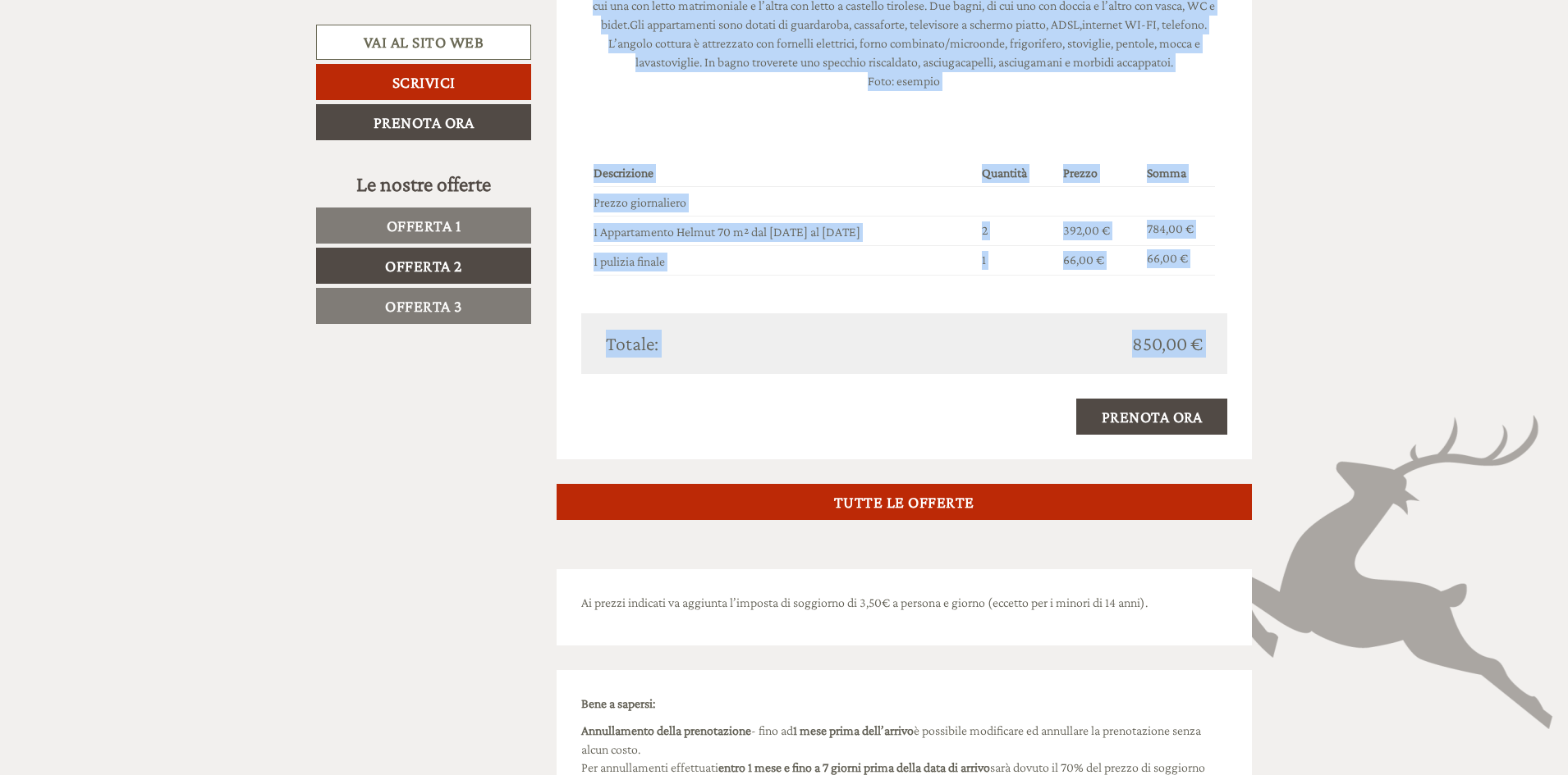
drag, startPoint x: 583, startPoint y: 147, endPoint x: 1047, endPoint y: 405, distance: 530.9
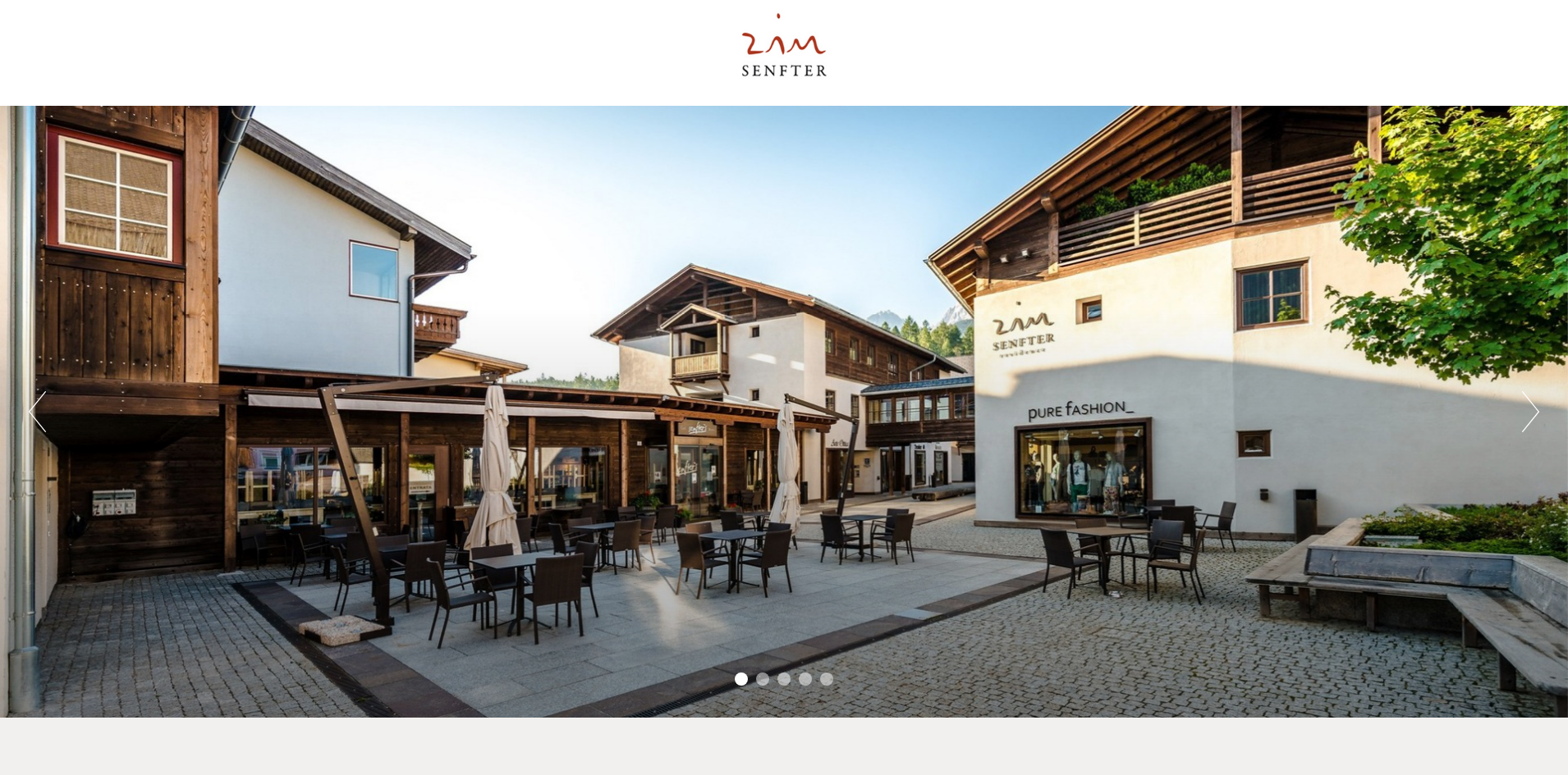
scroll to position [0, 0]
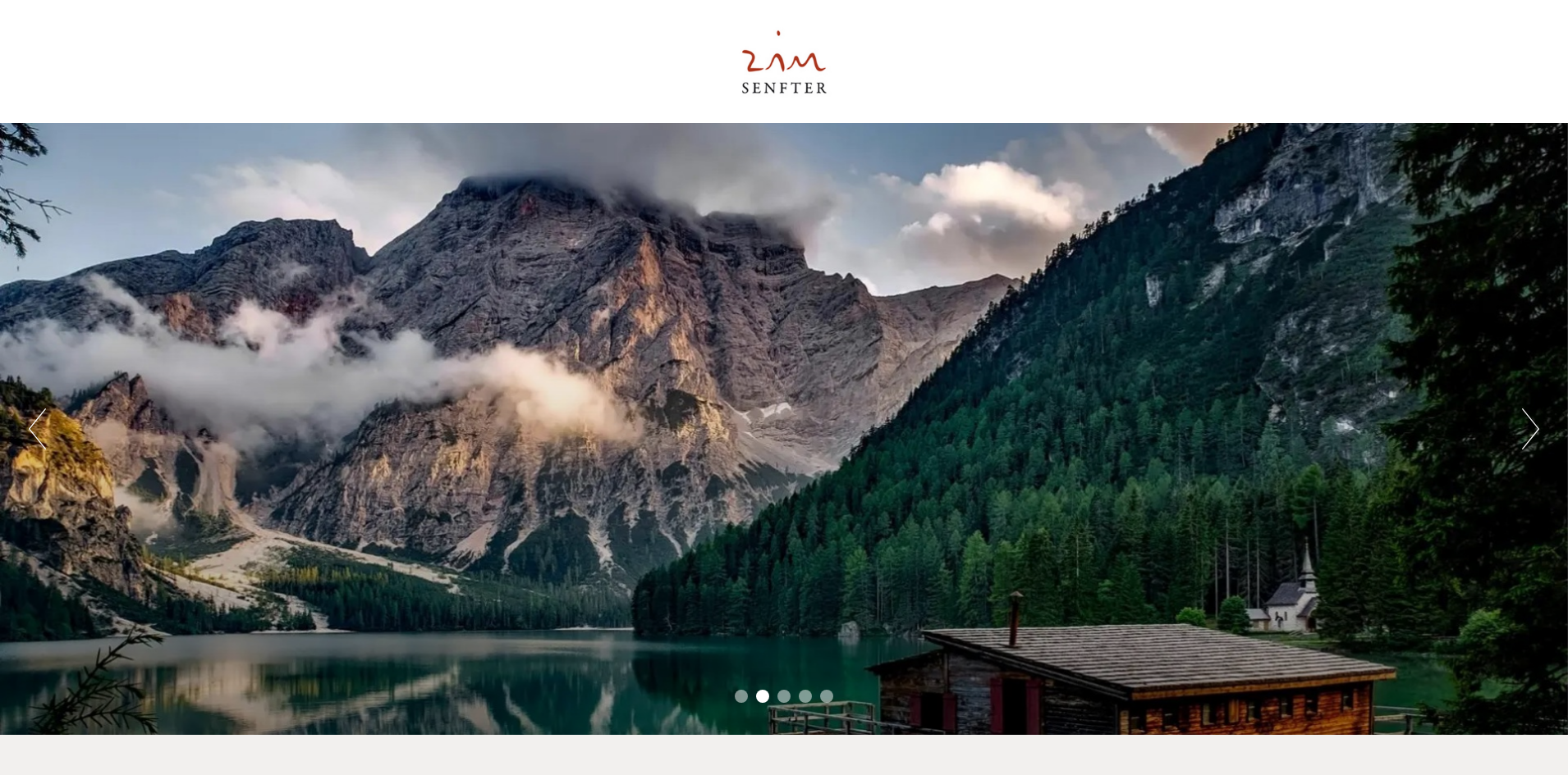
drag, startPoint x: 871, startPoint y: 315, endPoint x: 737, endPoint y: 701, distance: 408.6
click at [737, 701] on li "1" at bounding box center [741, 696] width 13 height 13
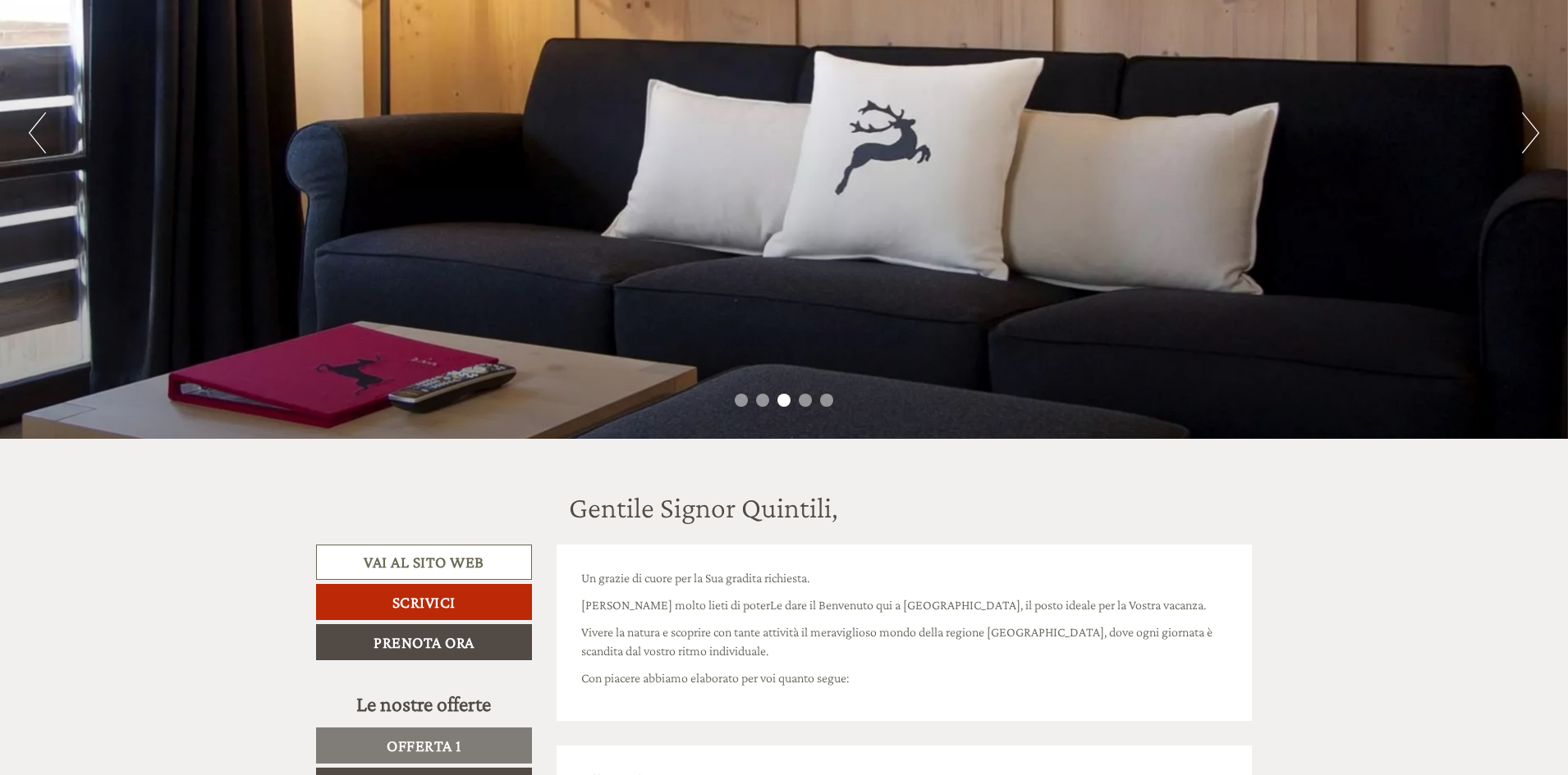
scroll to position [328, 0]
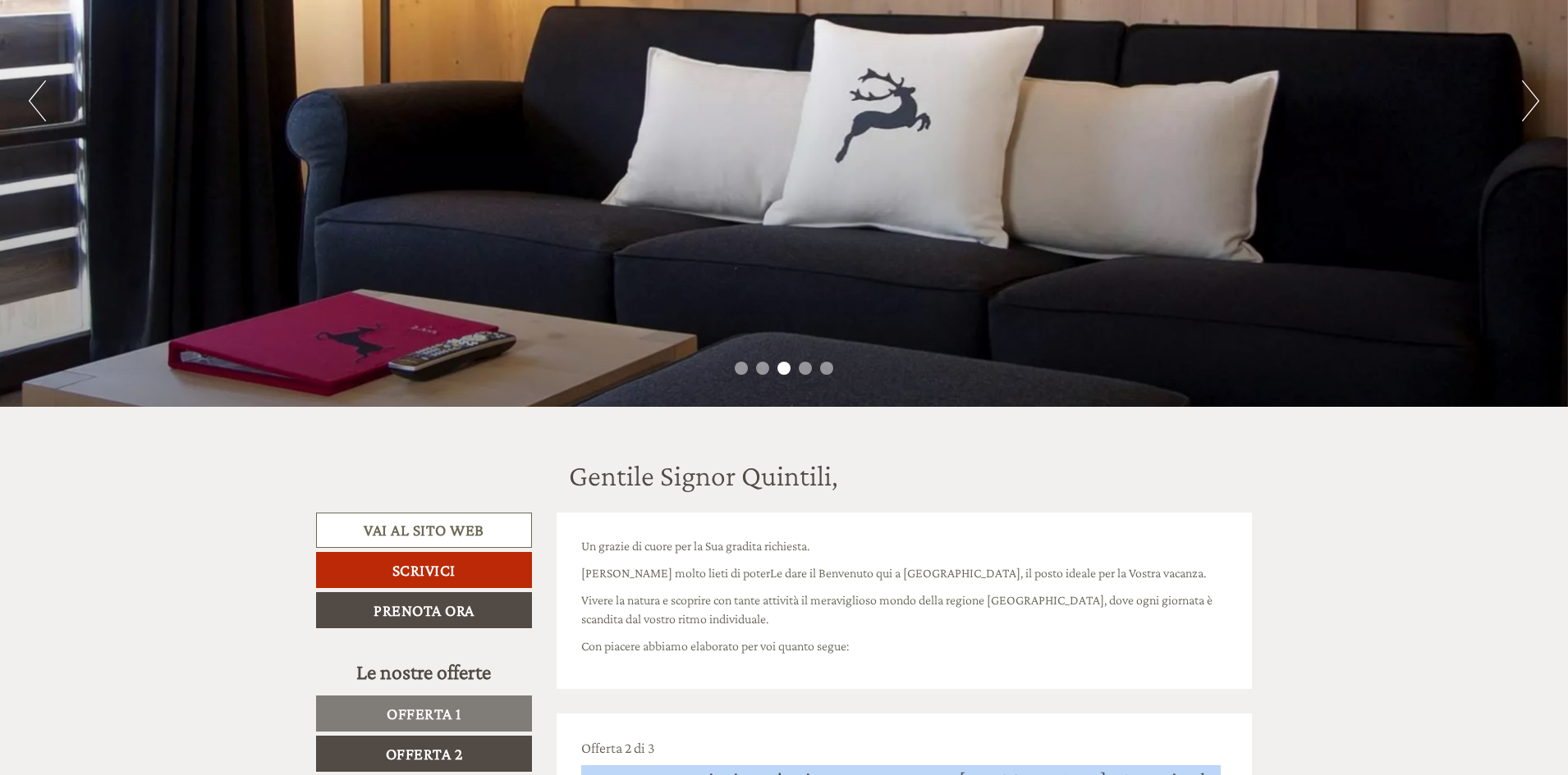
click at [809, 366] on li "4" at bounding box center [805, 367] width 13 height 13
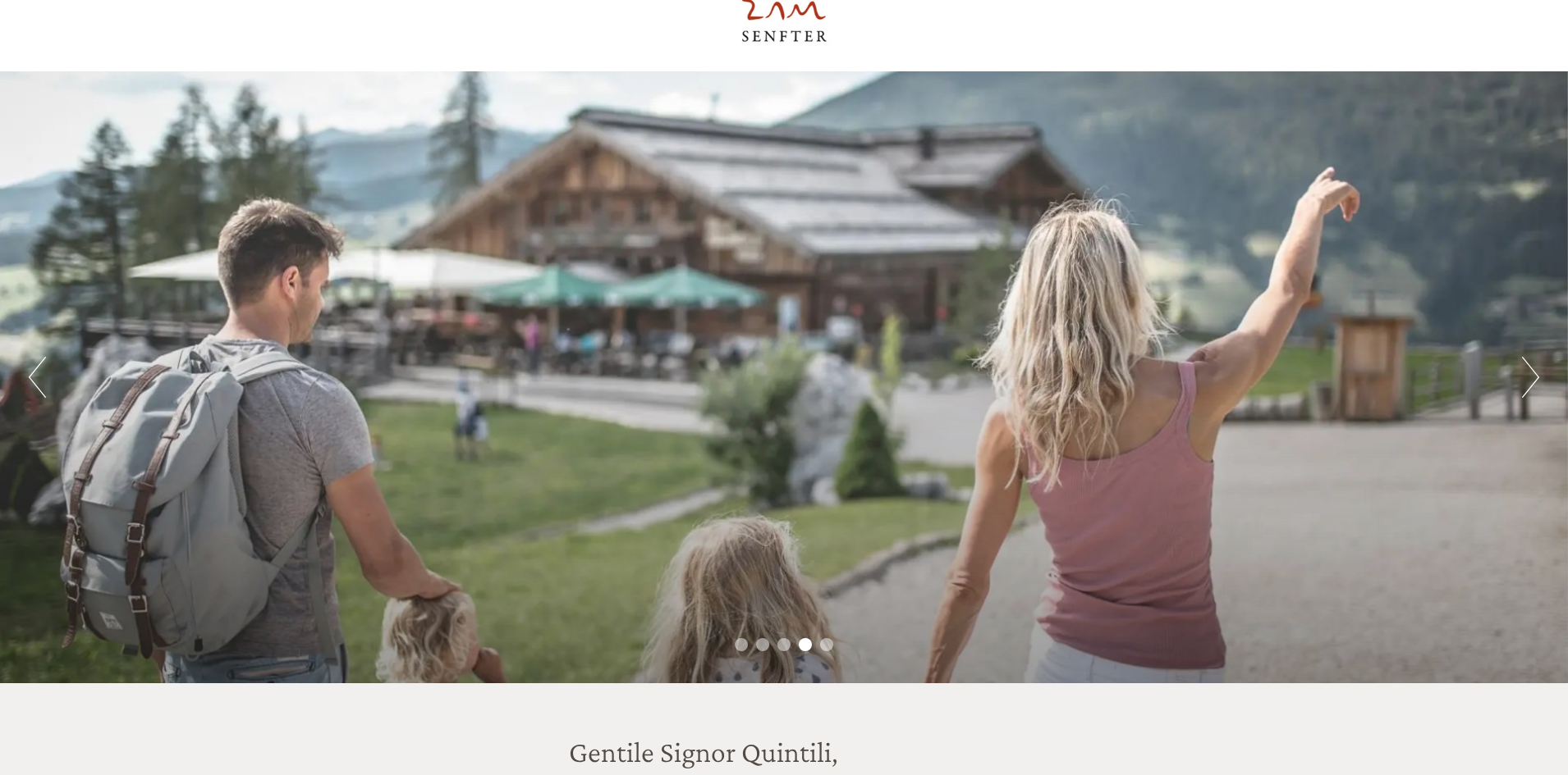
scroll to position [0, 0]
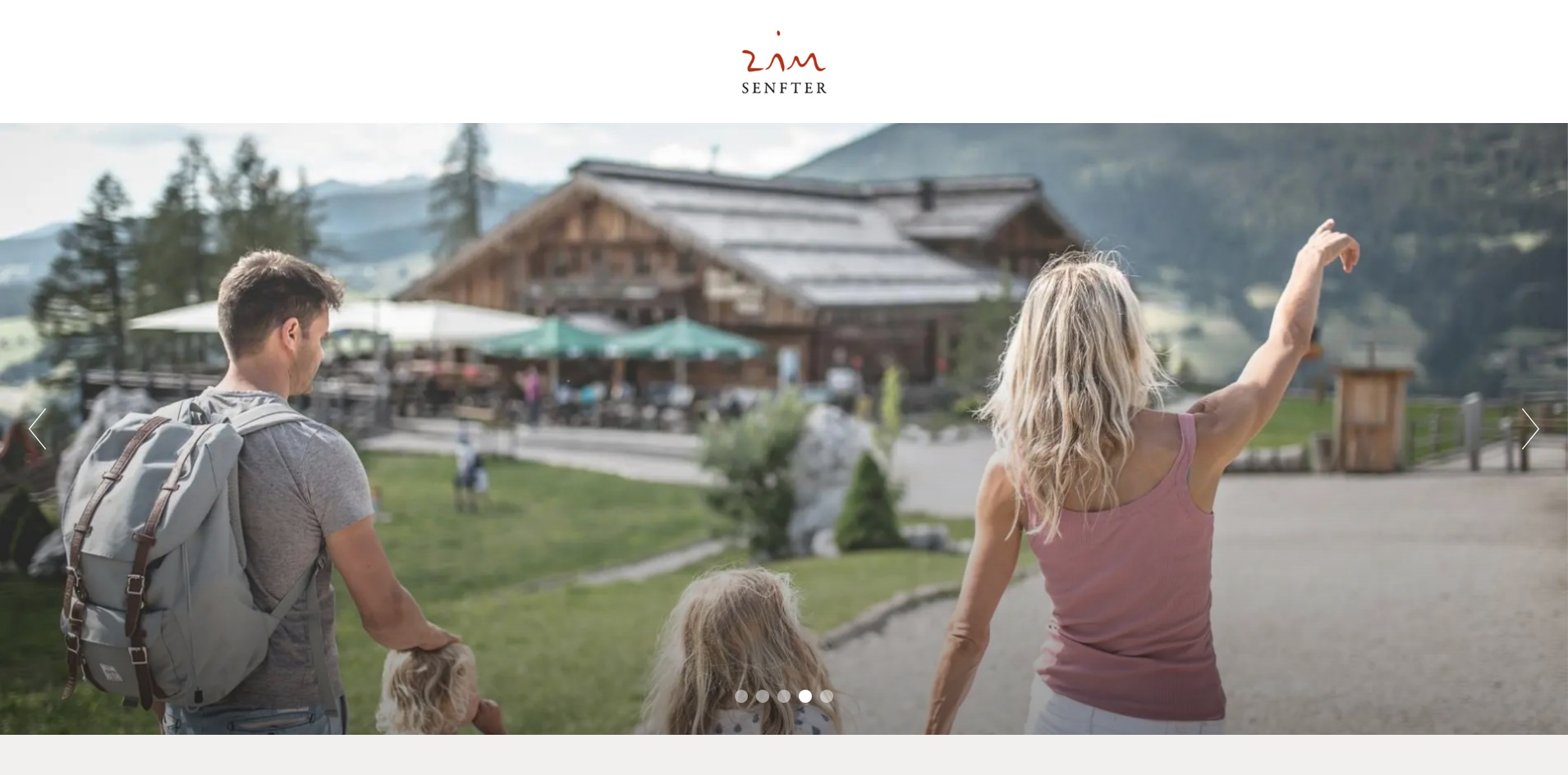
click at [828, 694] on li "5" at bounding box center [826, 696] width 13 height 13
